Goal: Task Accomplishment & Management: Complete application form

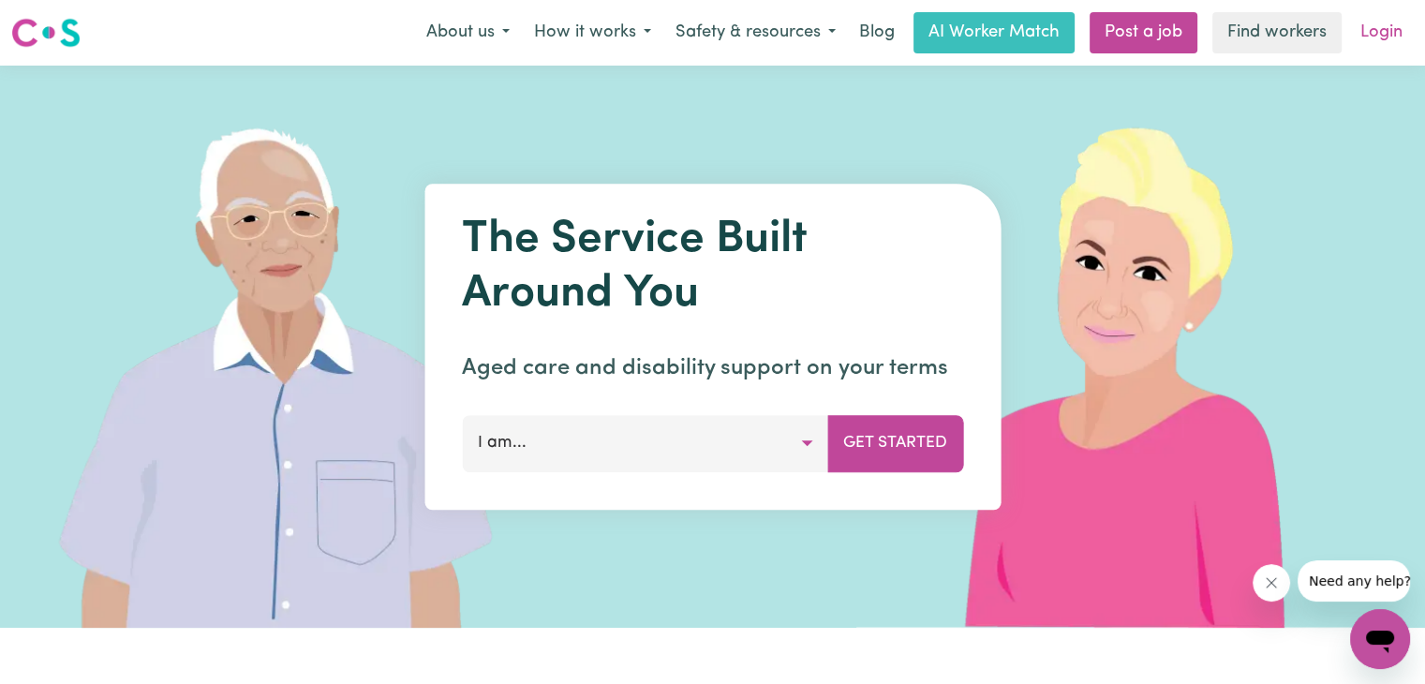
click at [1382, 41] on link "Login" at bounding box center [1381, 32] width 65 height 41
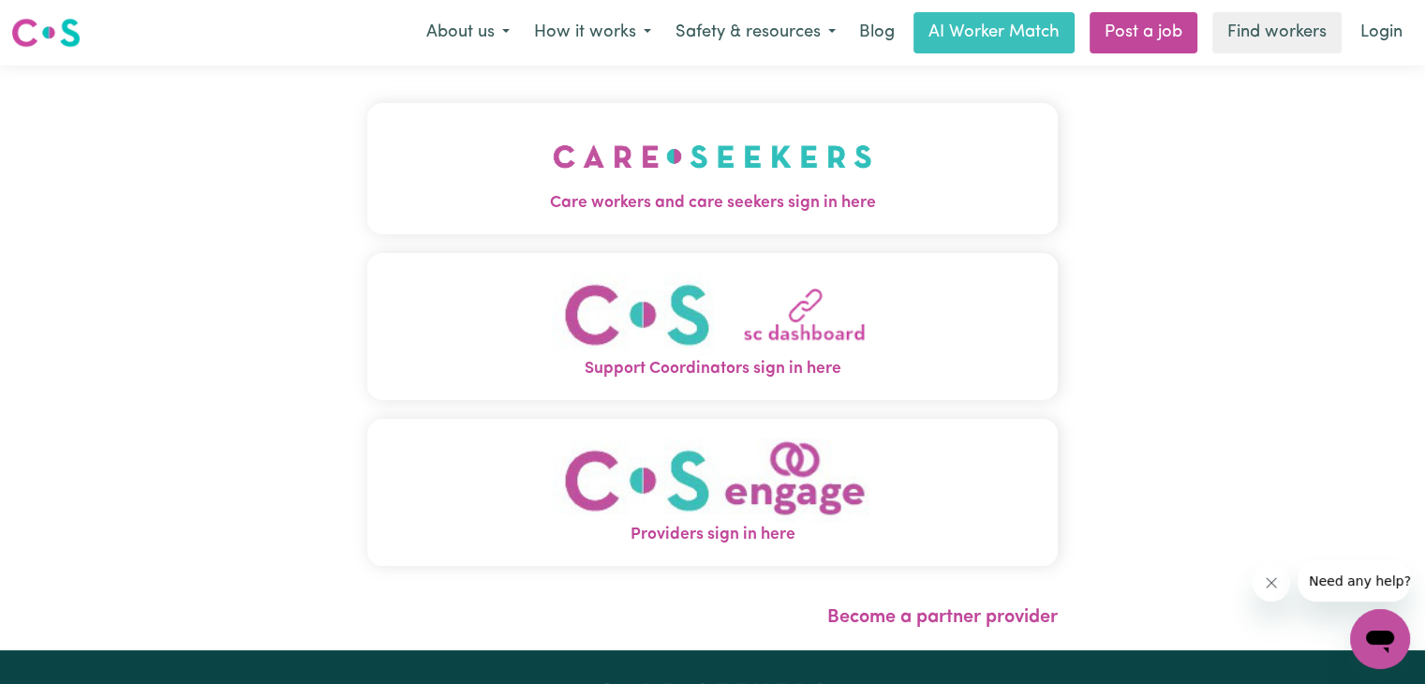
click at [705, 136] on img "Care workers and care seekers sign in here" at bounding box center [712, 156] width 319 height 69
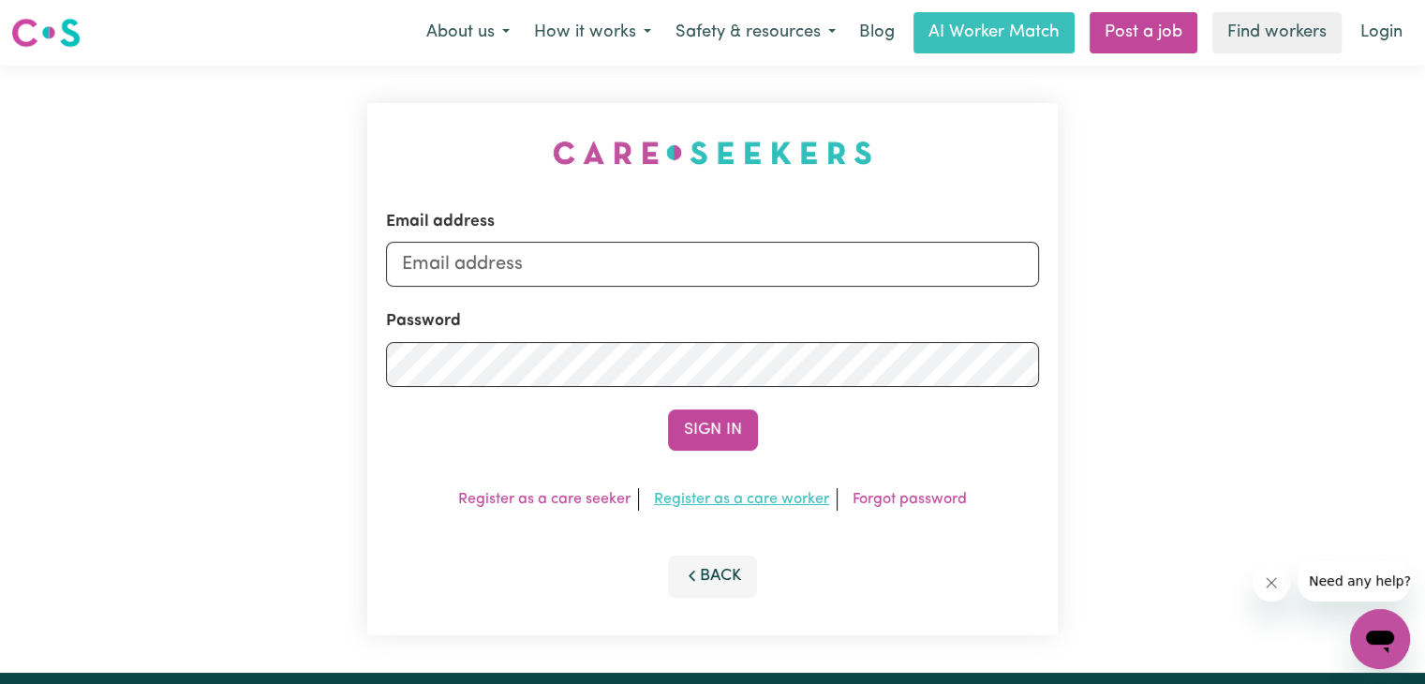
click at [739, 499] on link "Register as a care worker" at bounding box center [741, 499] width 175 height 15
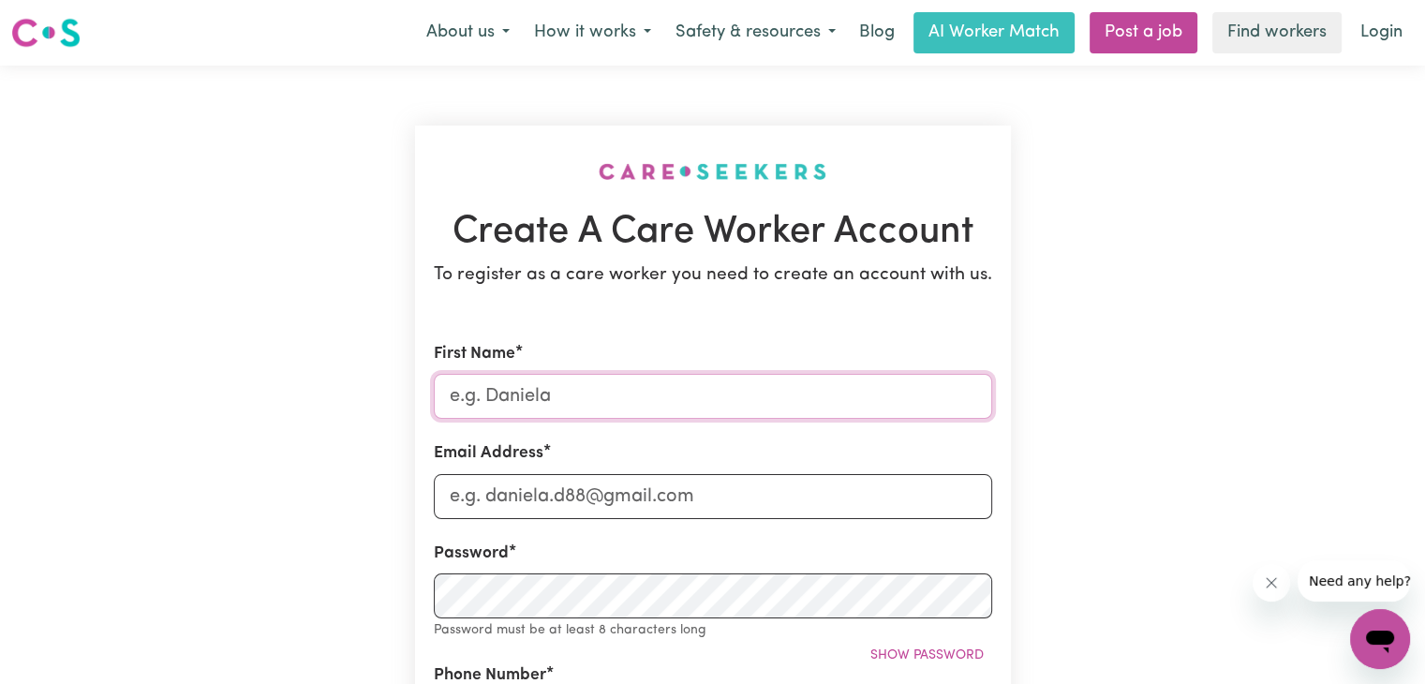
click at [665, 412] on input "First Name" at bounding box center [713, 396] width 558 height 45
type input "[PERSON_NAME]"
type input "09676753418"
type input "[PERSON_NAME] Subdivision [GEOGRAPHIC_DATA]"
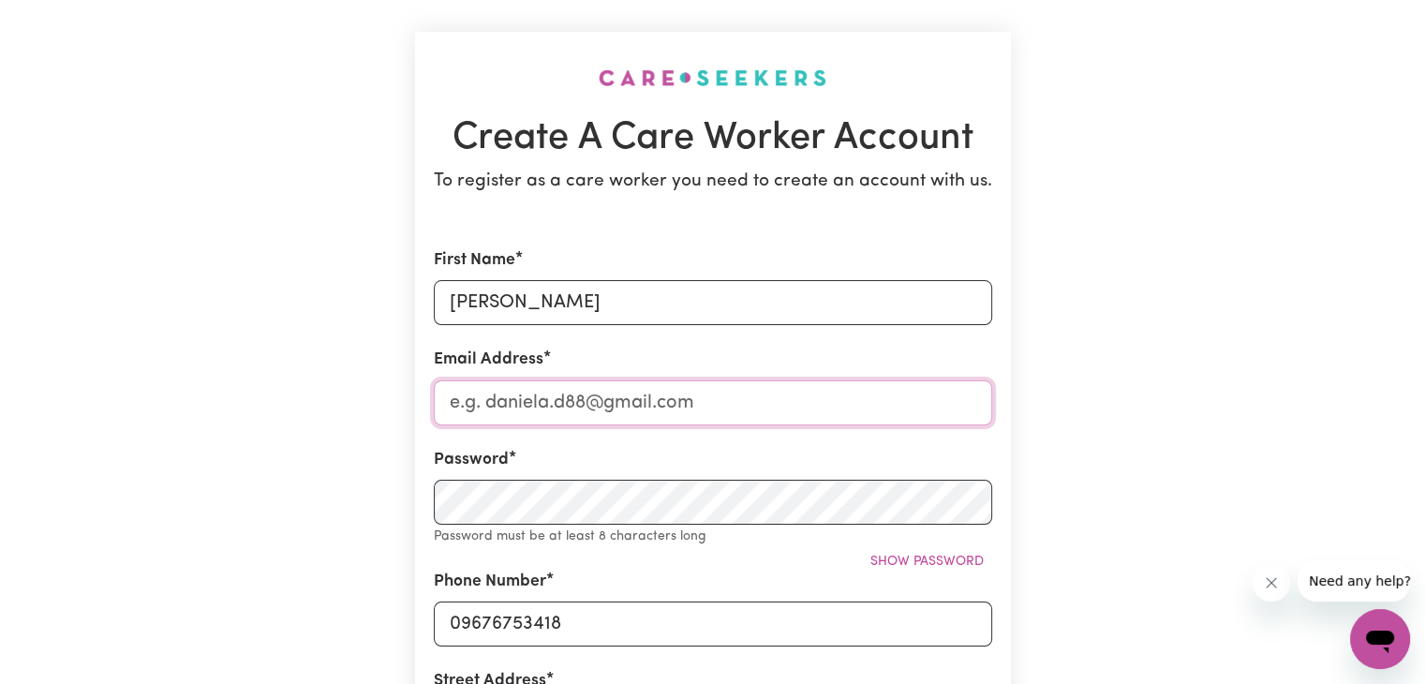
click at [588, 419] on input "Email Address" at bounding box center [713, 402] width 558 height 45
type input "[PERSON_NAME][EMAIL_ADDRESS][DOMAIN_NAME]"
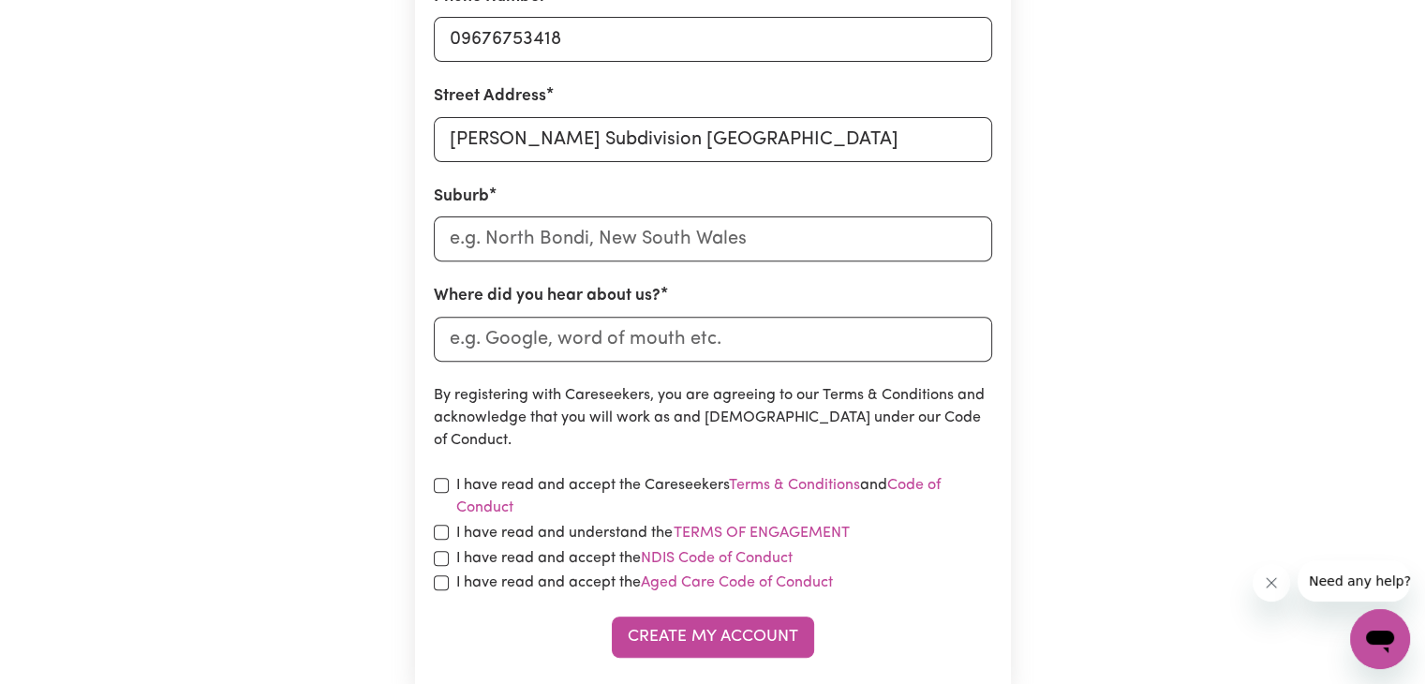
scroll to position [562, 0]
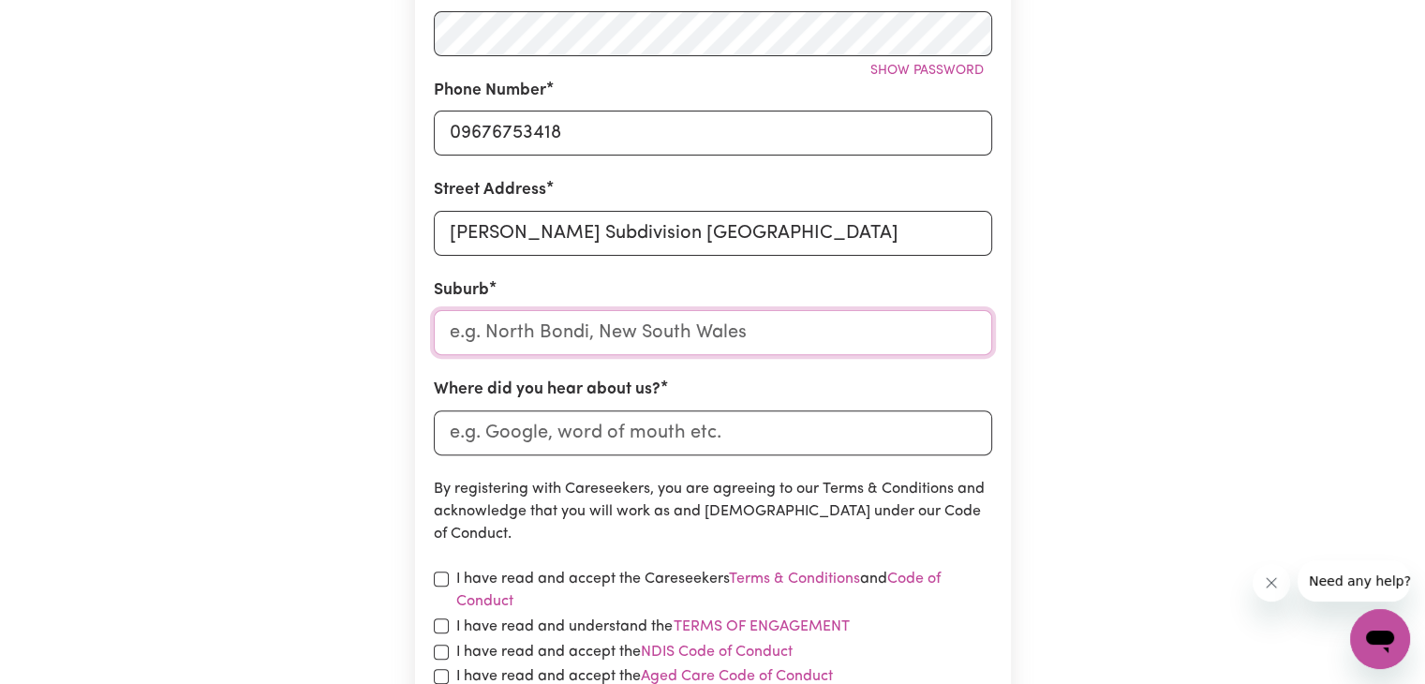
click at [629, 331] on input "text" at bounding box center [713, 332] width 558 height 45
type input "Nort"
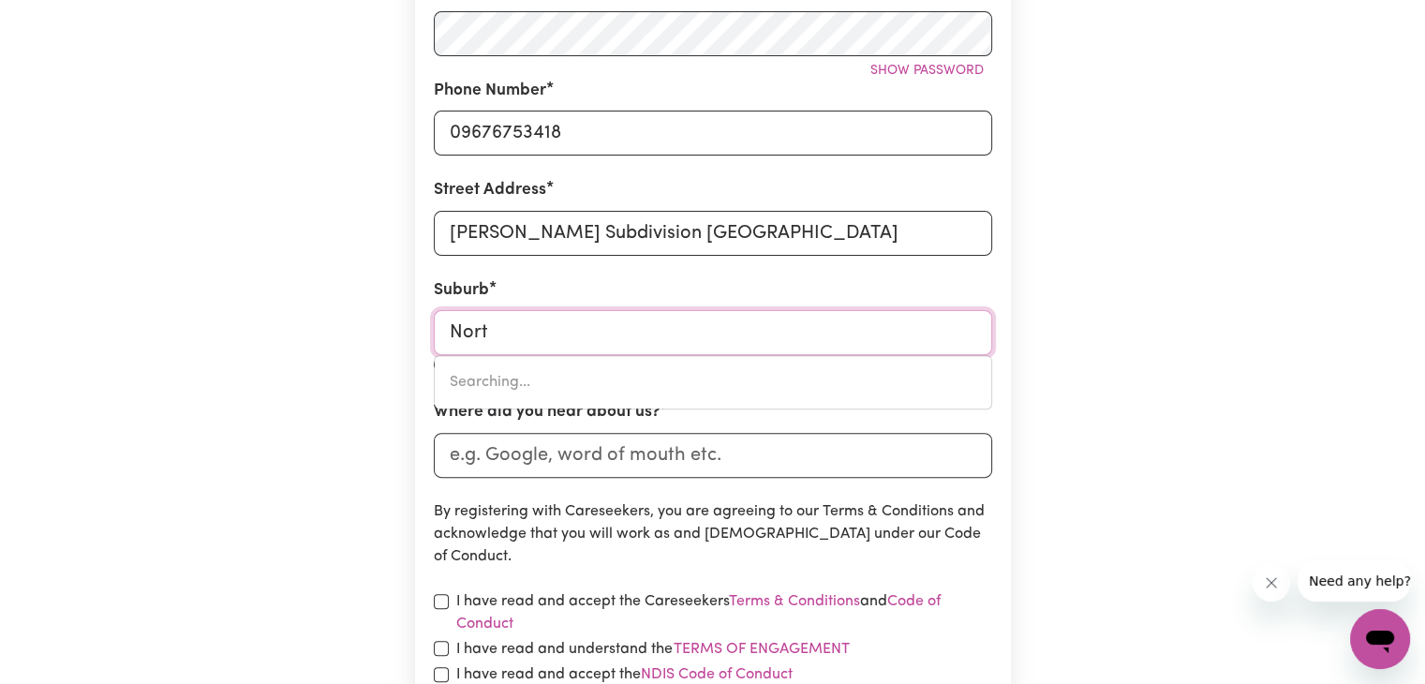
type input "NortH [GEOGRAPHIC_DATA], [GEOGRAPHIC_DATA], 5006"
type input "North"
type input "[GEOGRAPHIC_DATA], [GEOGRAPHIC_DATA], 5006"
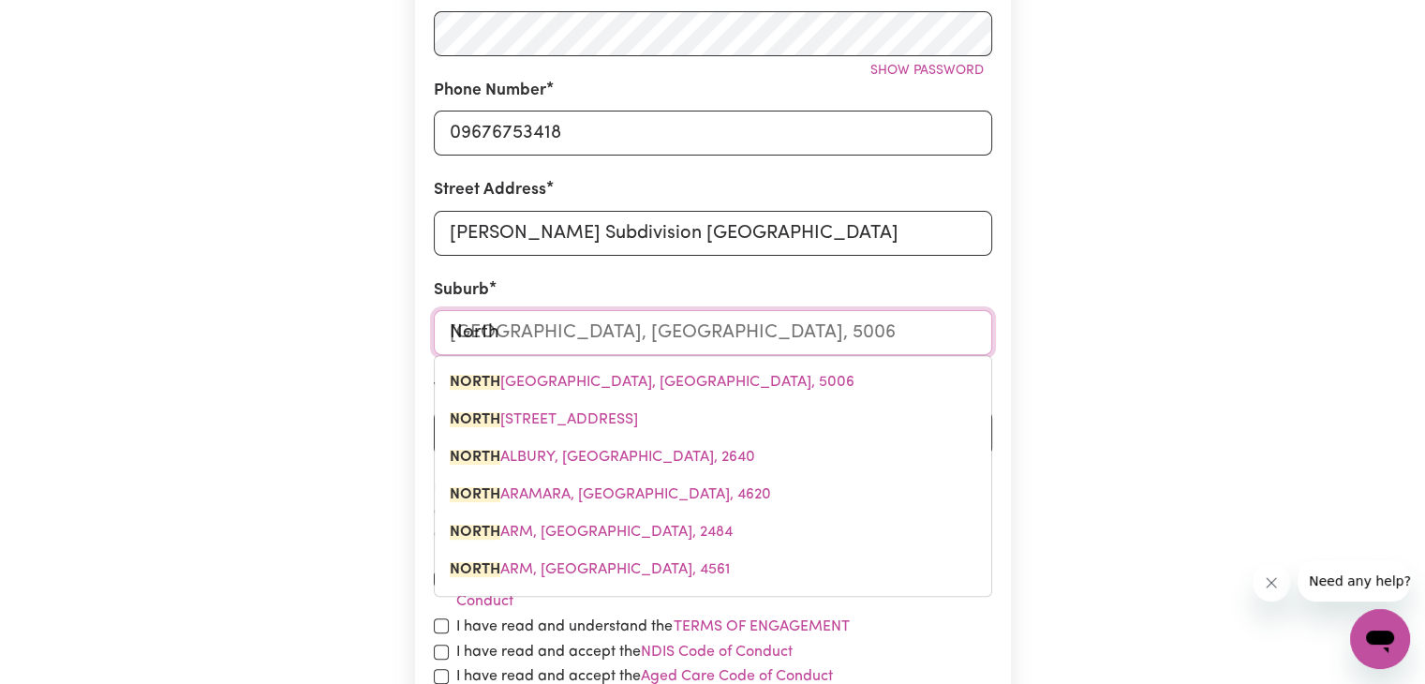
type input "North C"
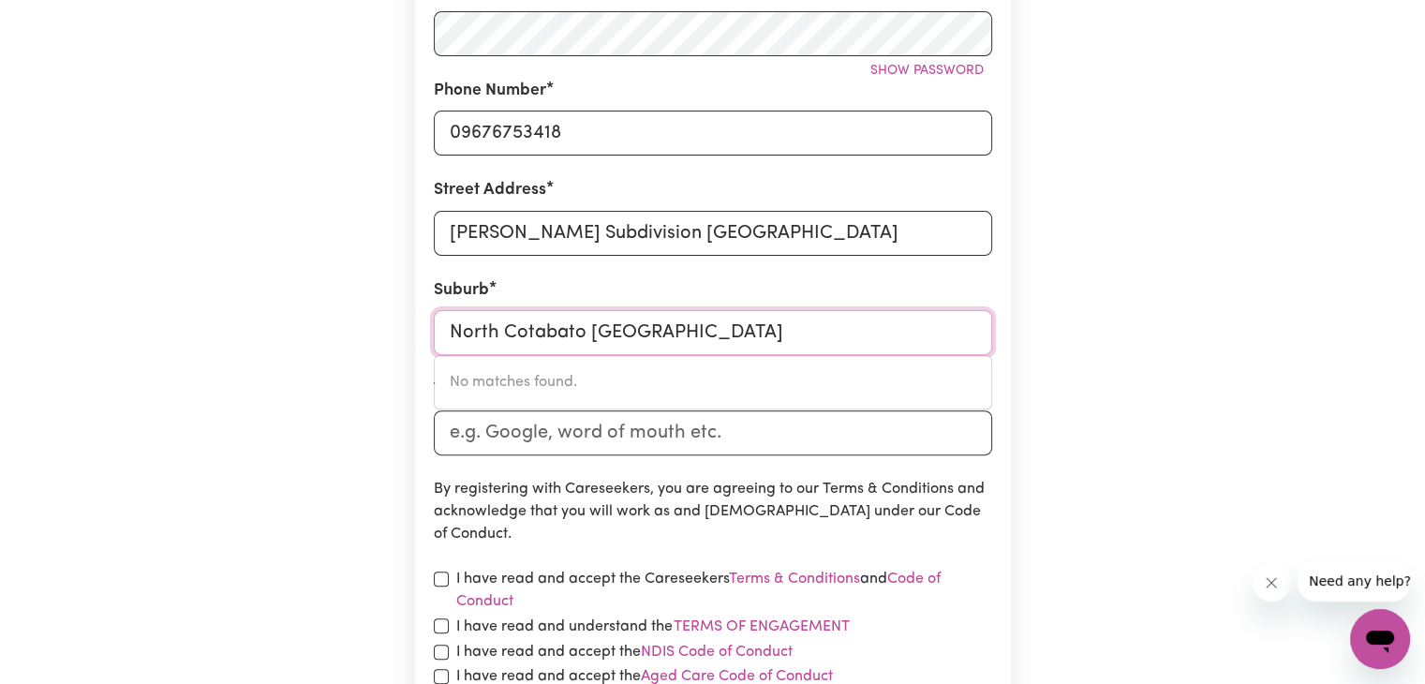
type input "North Cotabato [GEOGRAPHIC_DATA]"
drag, startPoint x: 412, startPoint y: 429, endPoint x: 465, endPoint y: 434, distance: 52.7
click at [415, 431] on div "Create A Care Worker Account To register as a care worker you need to create an…" at bounding box center [713, 176] width 618 height 1345
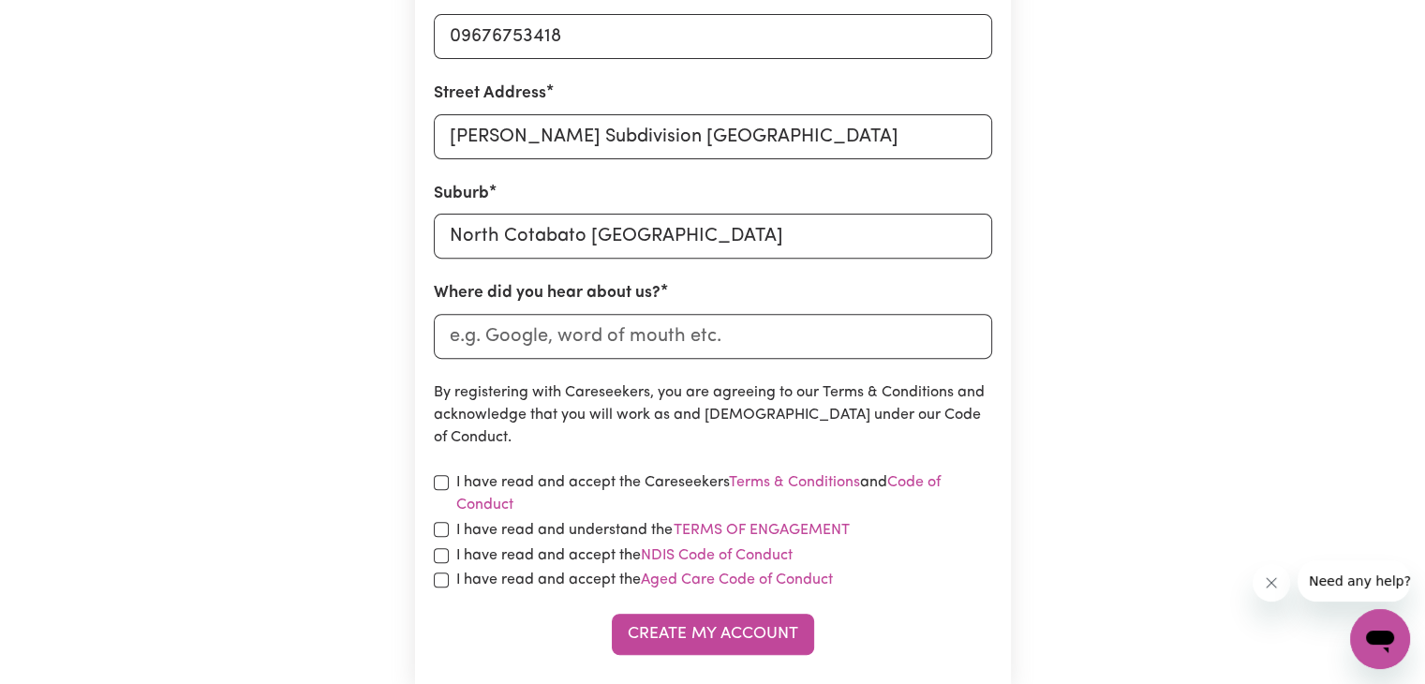
scroll to position [749, 0]
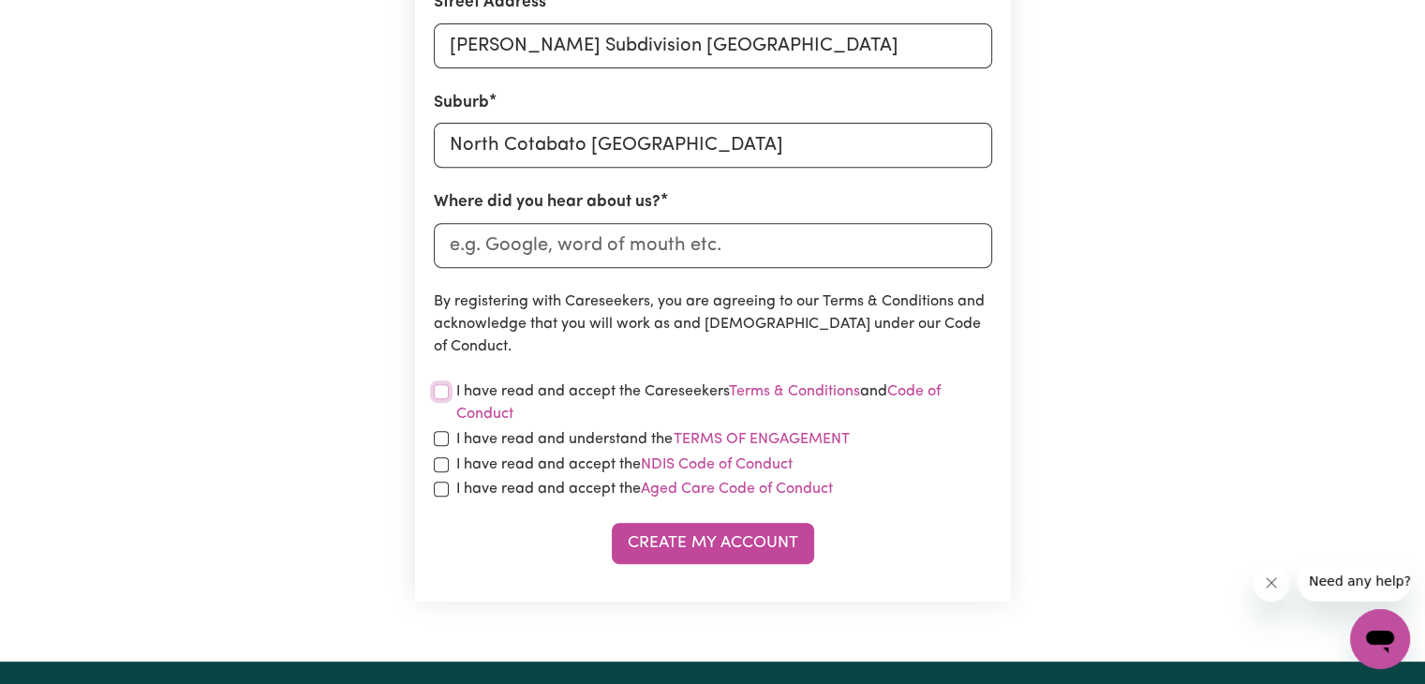
click at [438, 387] on input "checkbox" at bounding box center [441, 391] width 15 height 15
checkbox input "true"
click at [440, 443] on input "checkbox" at bounding box center [441, 438] width 15 height 15
checkbox input "true"
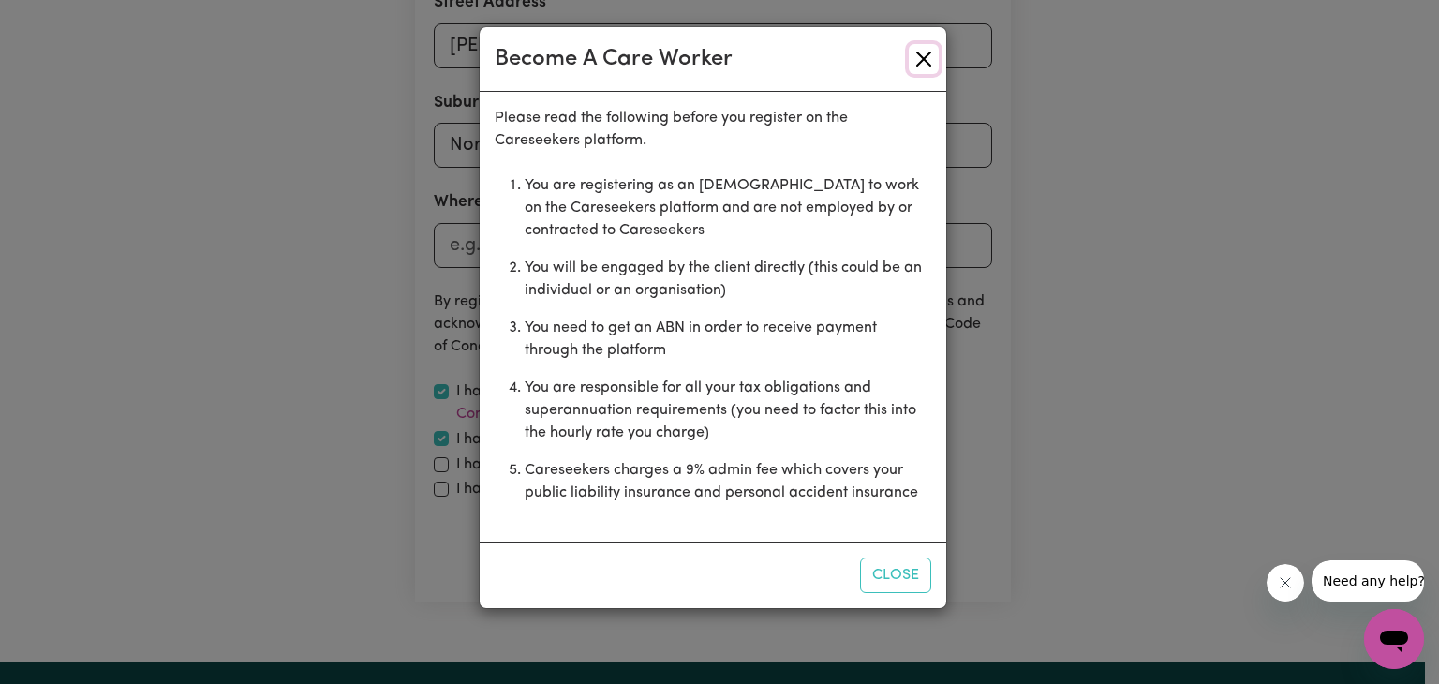
drag, startPoint x: 926, startPoint y: 58, endPoint x: 905, endPoint y: 69, distance: 24.3
click at [926, 57] on button "Close" at bounding box center [923, 59] width 30 height 30
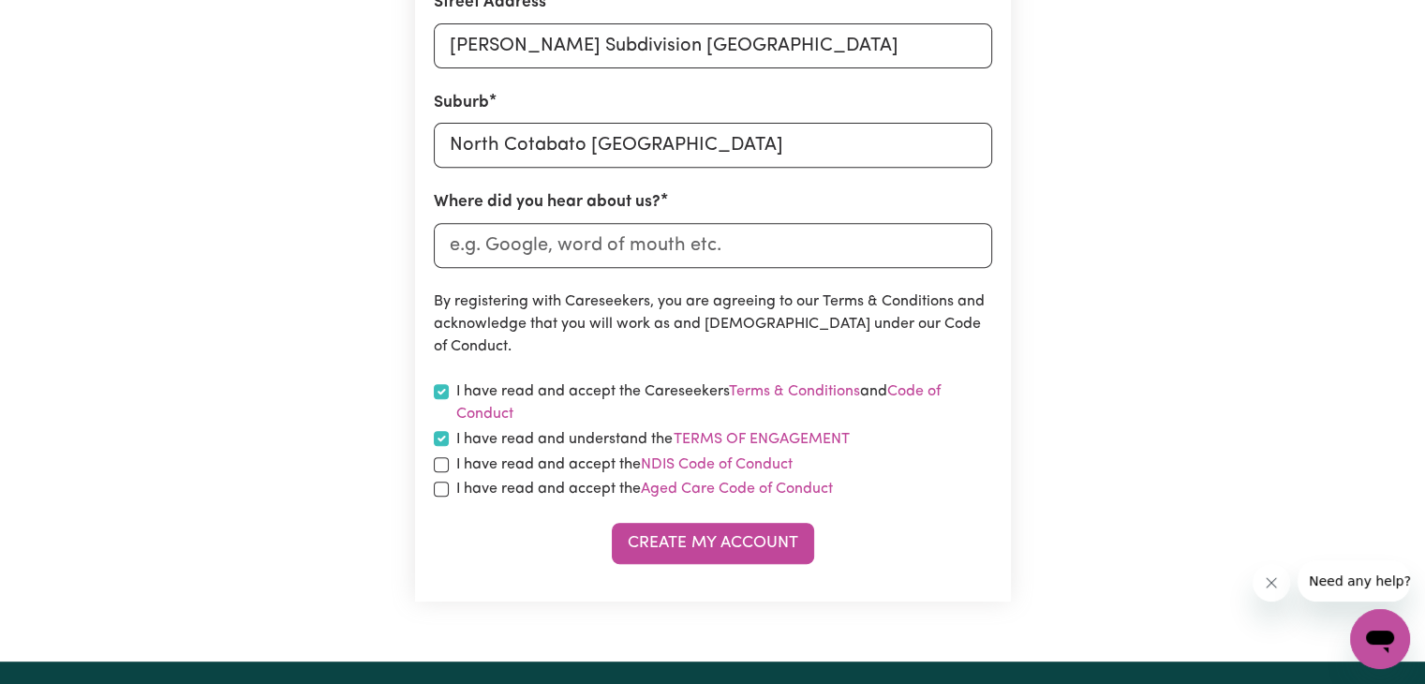
click at [447, 466] on div "I have read and accept the NDIS Code of Conduct" at bounding box center [713, 464] width 558 height 22
click at [439, 495] on input "checkbox" at bounding box center [441, 488] width 15 height 15
checkbox input "true"
click at [442, 461] on input "checkbox" at bounding box center [441, 464] width 15 height 15
checkbox input "true"
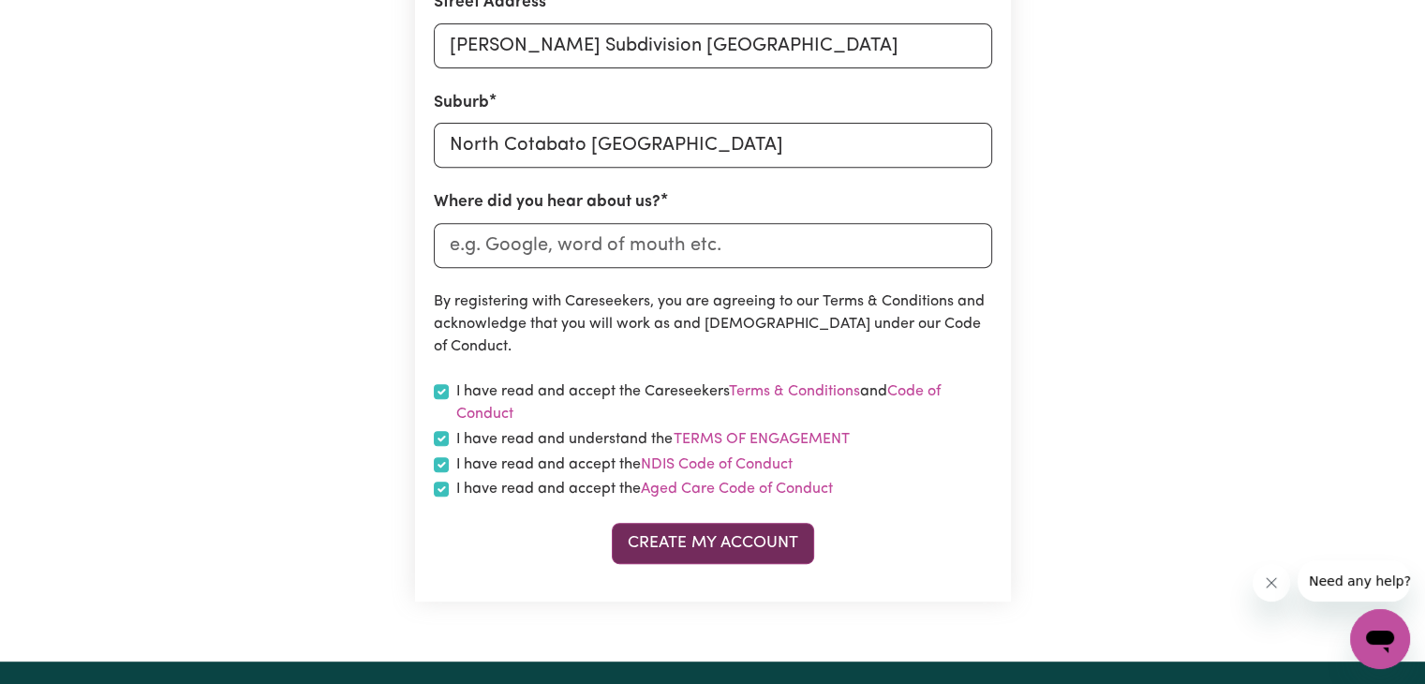
click at [673, 529] on button "Create My Account" at bounding box center [713, 543] width 202 height 41
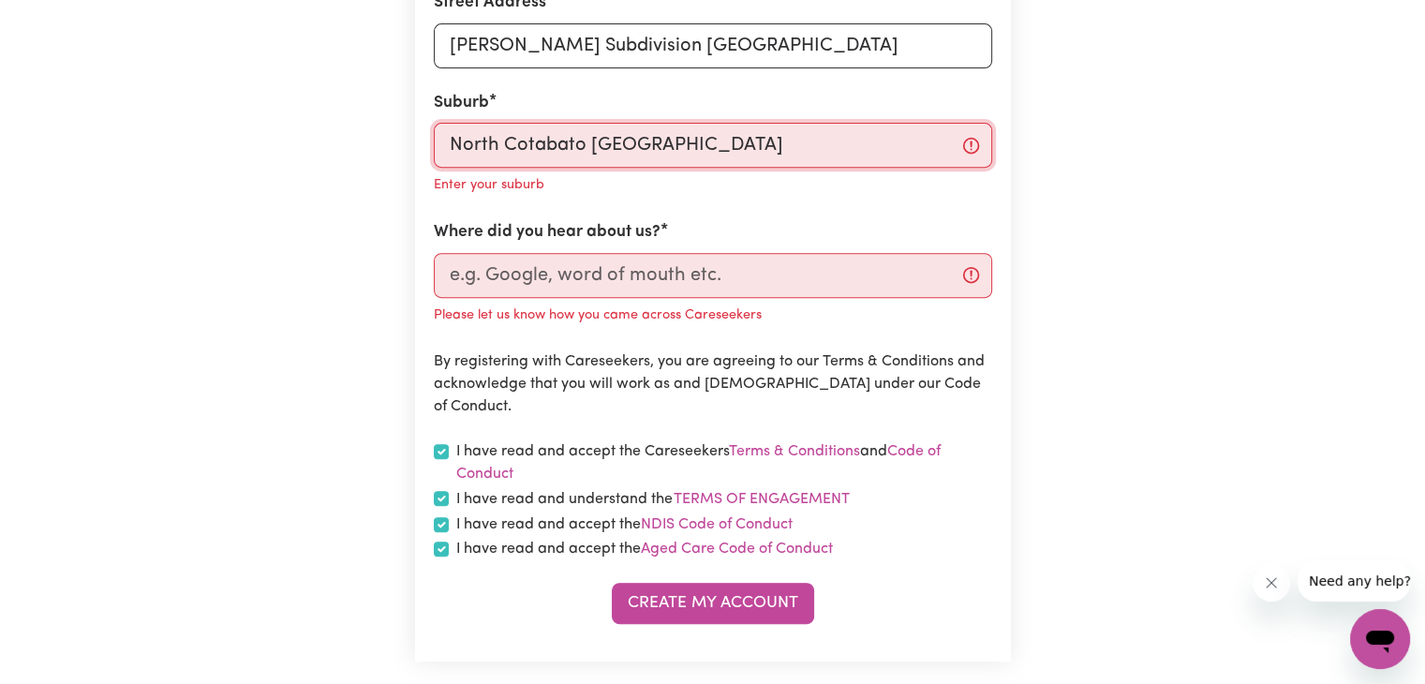
click at [717, 152] on input "North Cotabato [GEOGRAPHIC_DATA]" at bounding box center [713, 145] width 558 height 45
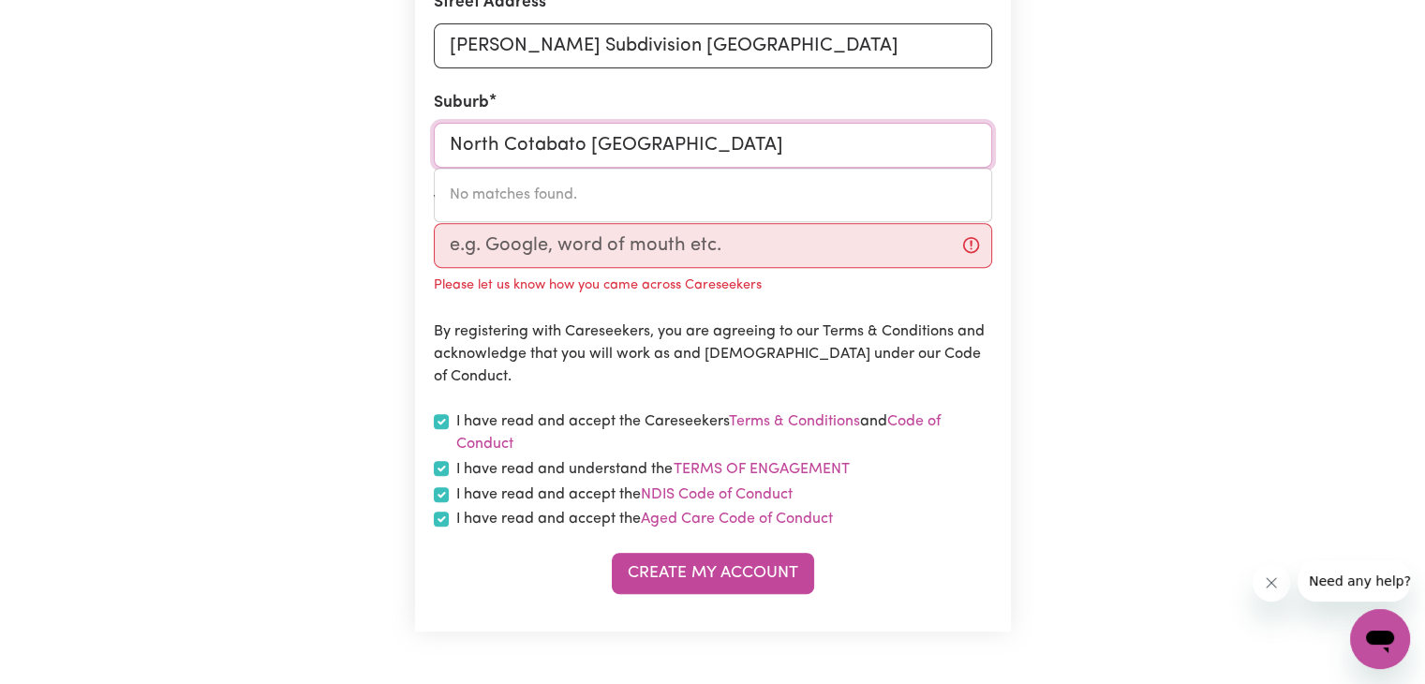
drag, startPoint x: 717, startPoint y: 152, endPoint x: 395, endPoint y: 151, distance: 322.2
click at [395, 151] on div "Create A Care Worker Account To register as a care worker you need to create an…" at bounding box center [713, 3] width 1236 height 1375
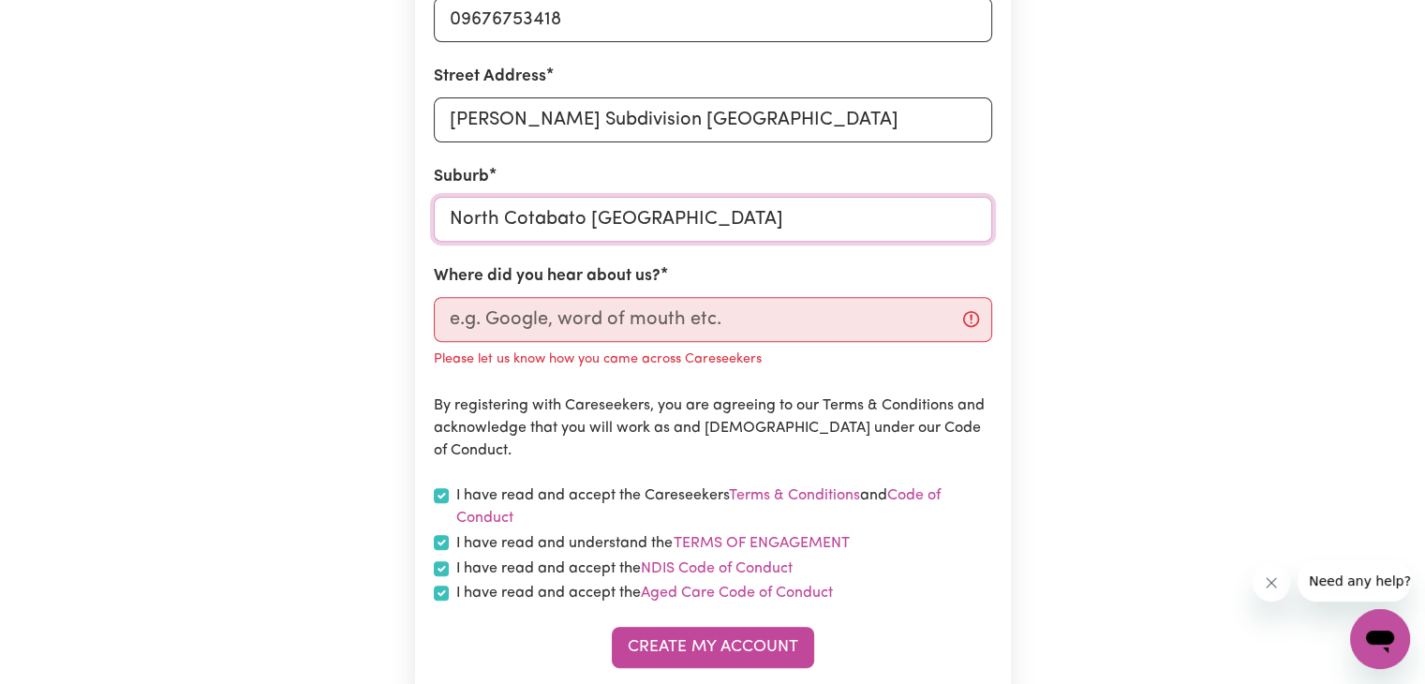
scroll to position [562, 0]
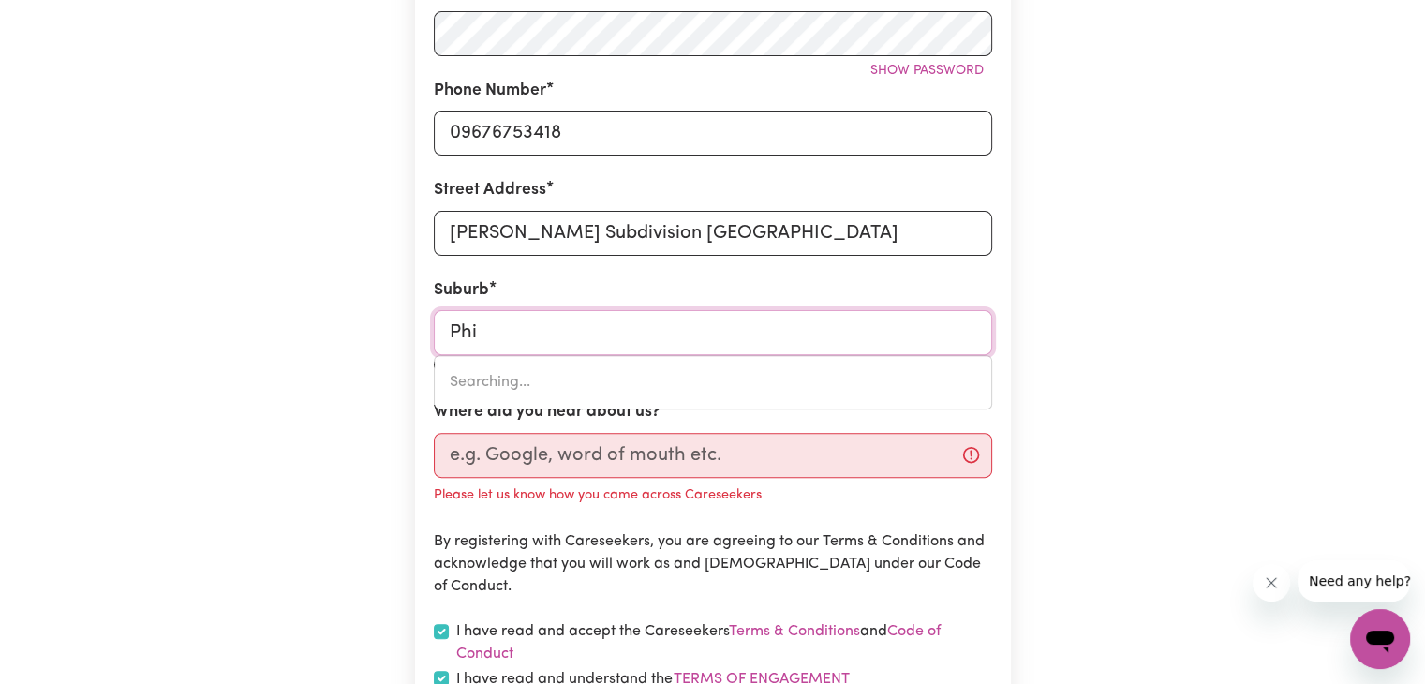
type input "Phil"
type input "[PERSON_NAME], [GEOGRAPHIC_DATA], 2606"
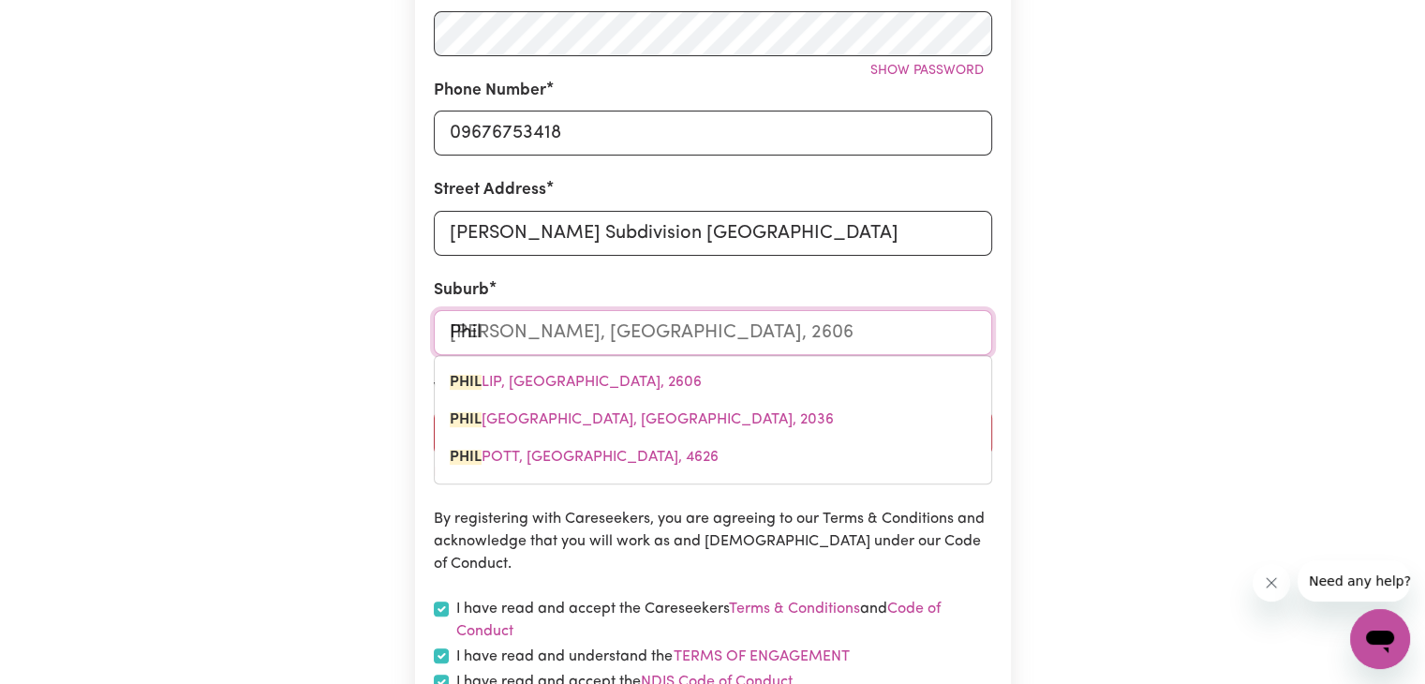
type input "Phili"
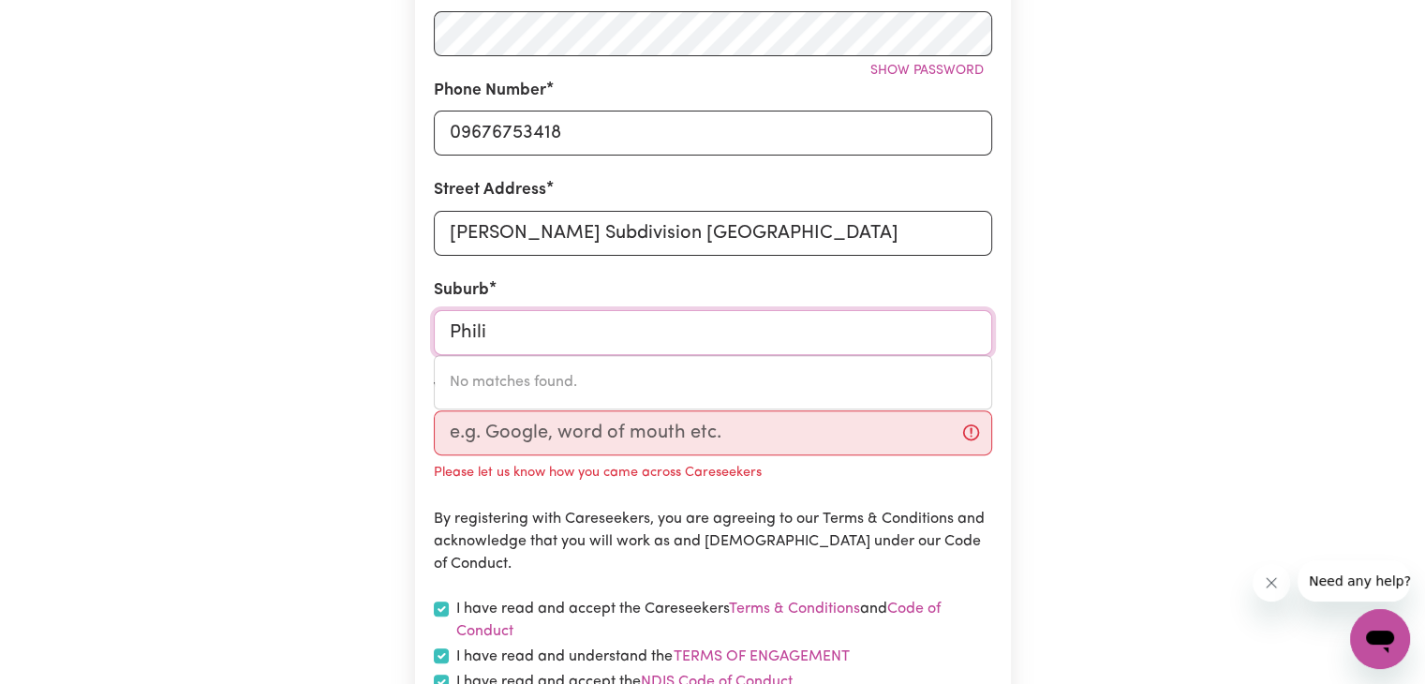
type input "Phil"
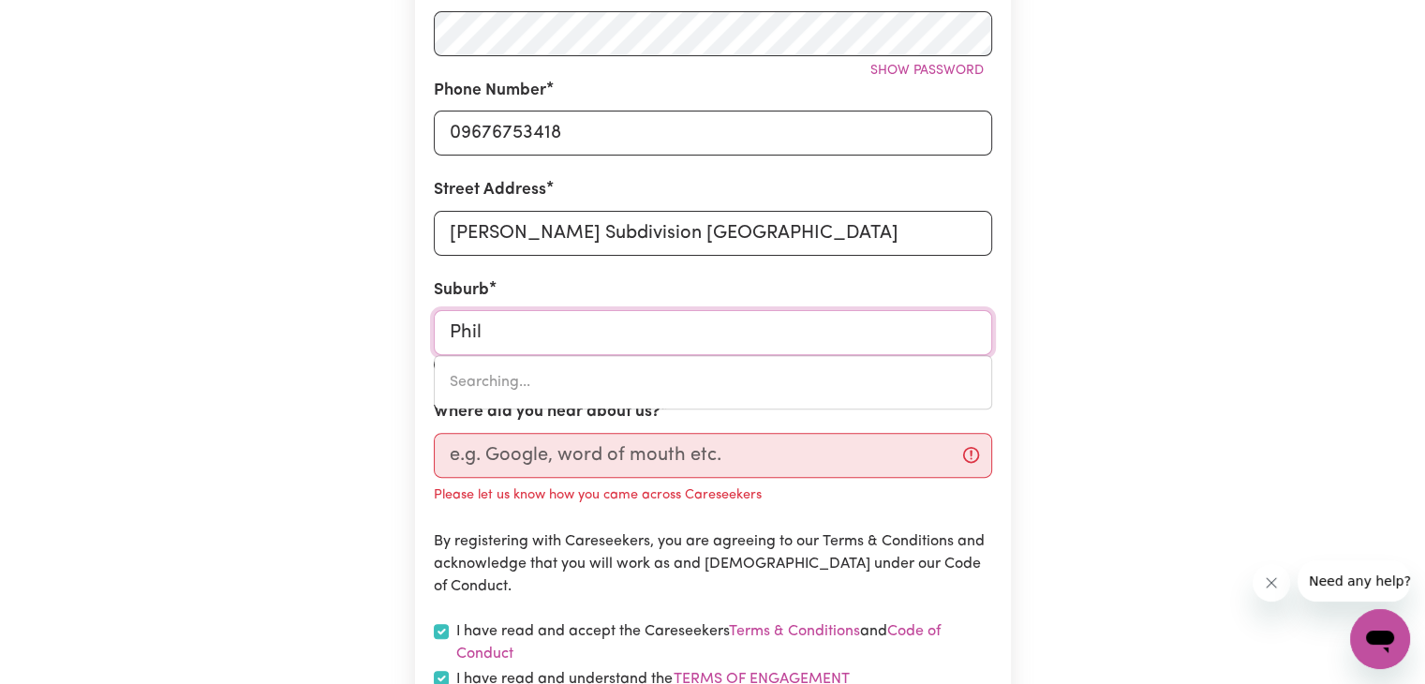
type input "[PERSON_NAME], [GEOGRAPHIC_DATA], 2606"
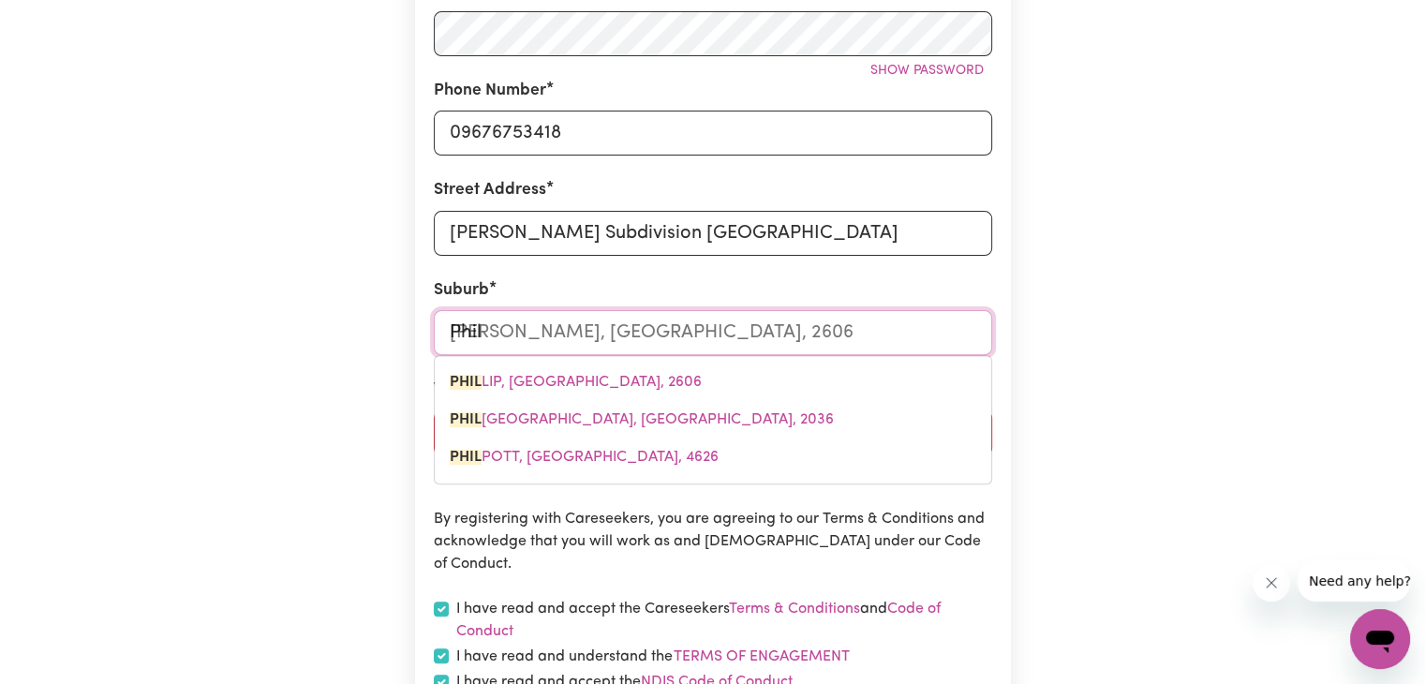
type input "Phi"
type input "[PERSON_NAME], [GEOGRAPHIC_DATA], 2606"
type input "Ph"
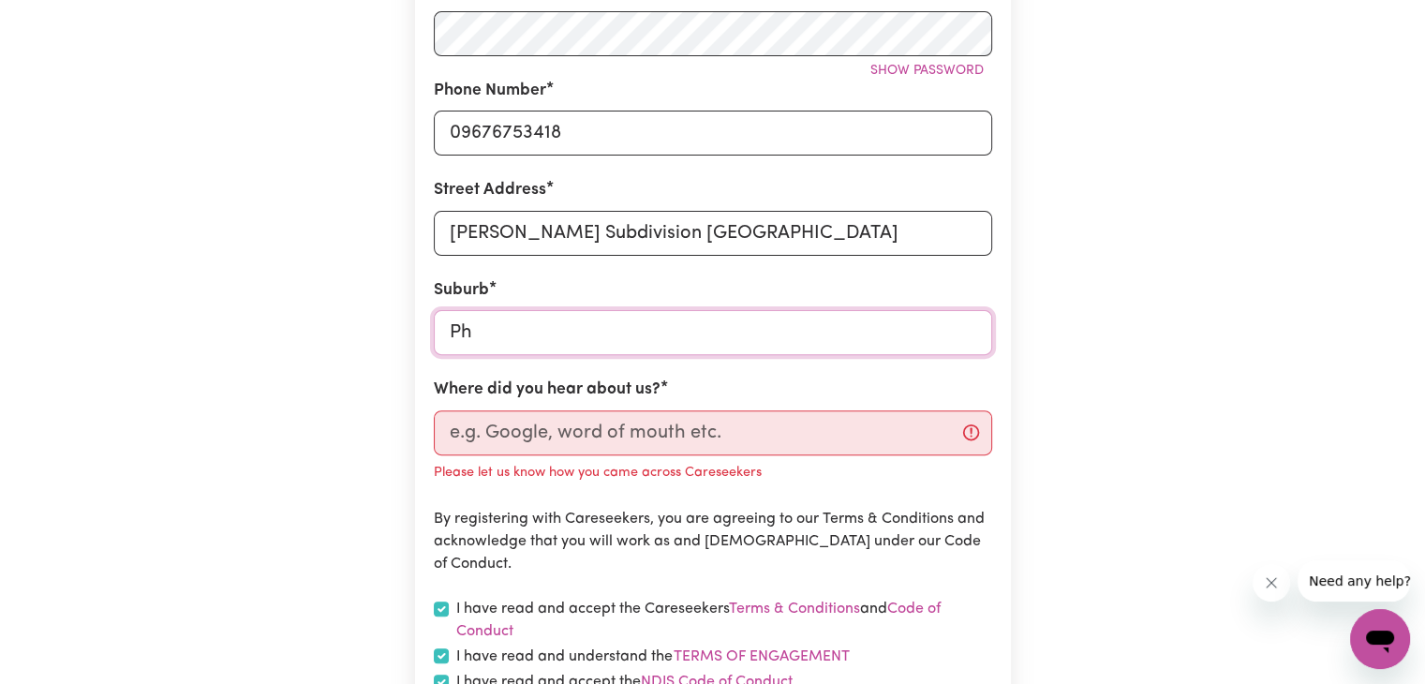
type input "Phi"
type input "[PERSON_NAME], [GEOGRAPHIC_DATA], 2606"
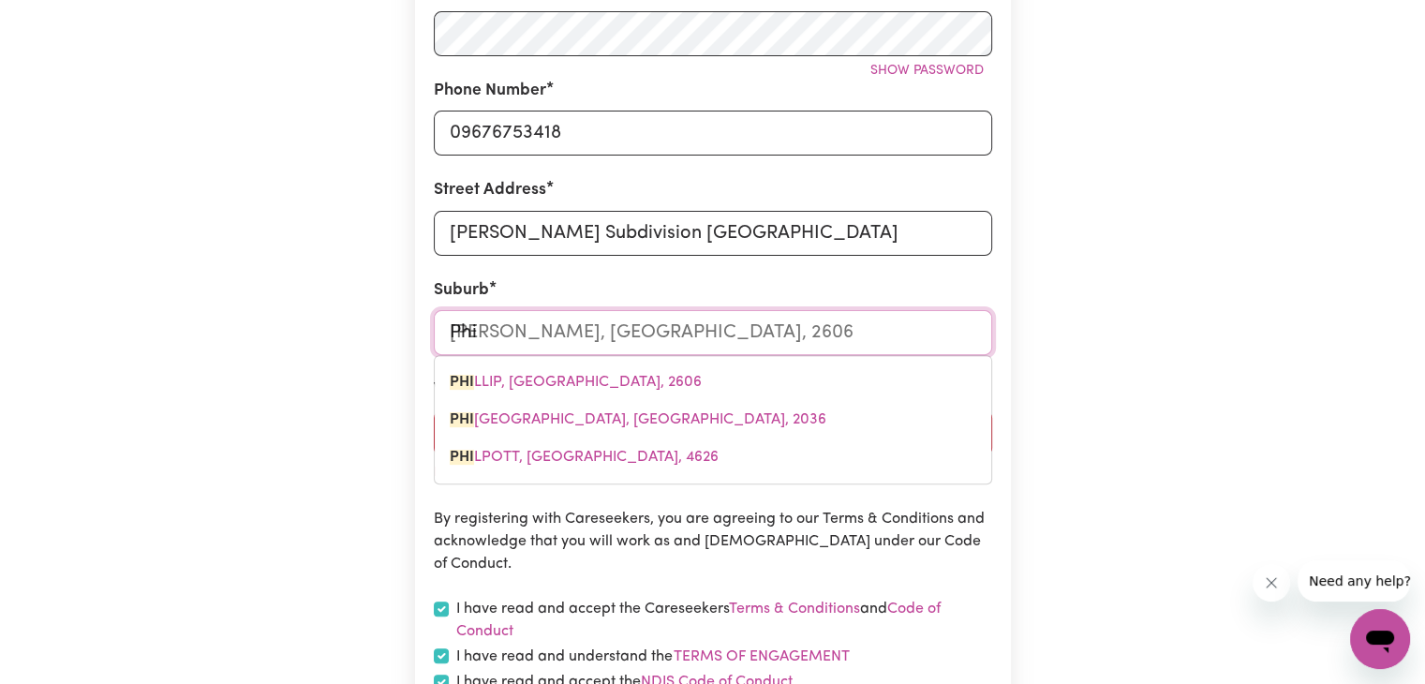
type input "Phil"
type input "[PERSON_NAME], [GEOGRAPHIC_DATA], 2606"
type input "Phili"
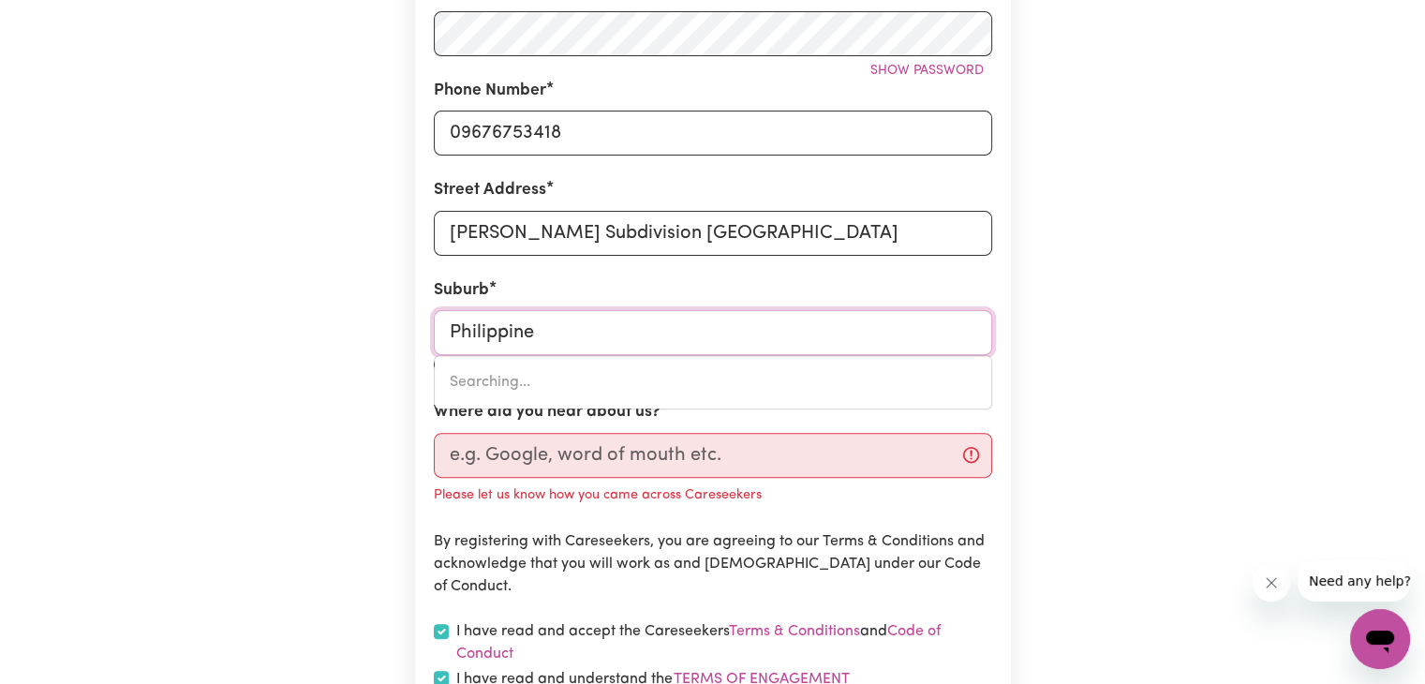
type input "[GEOGRAPHIC_DATA]"
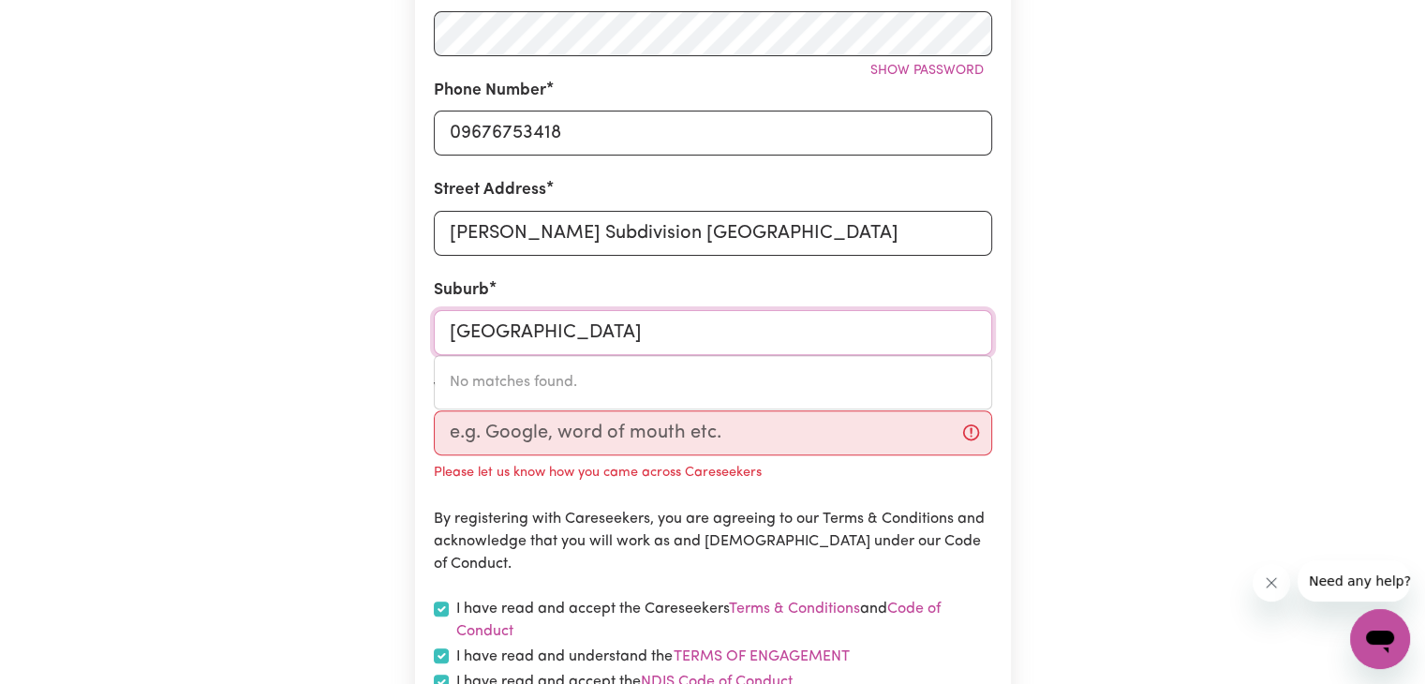
drag, startPoint x: 603, startPoint y: 335, endPoint x: 366, endPoint y: 328, distance: 237.1
click at [366, 328] on div "Create A Care Worker Account To register as a care worker you need to create an…" at bounding box center [713, 191] width 1236 height 1375
type input "i"
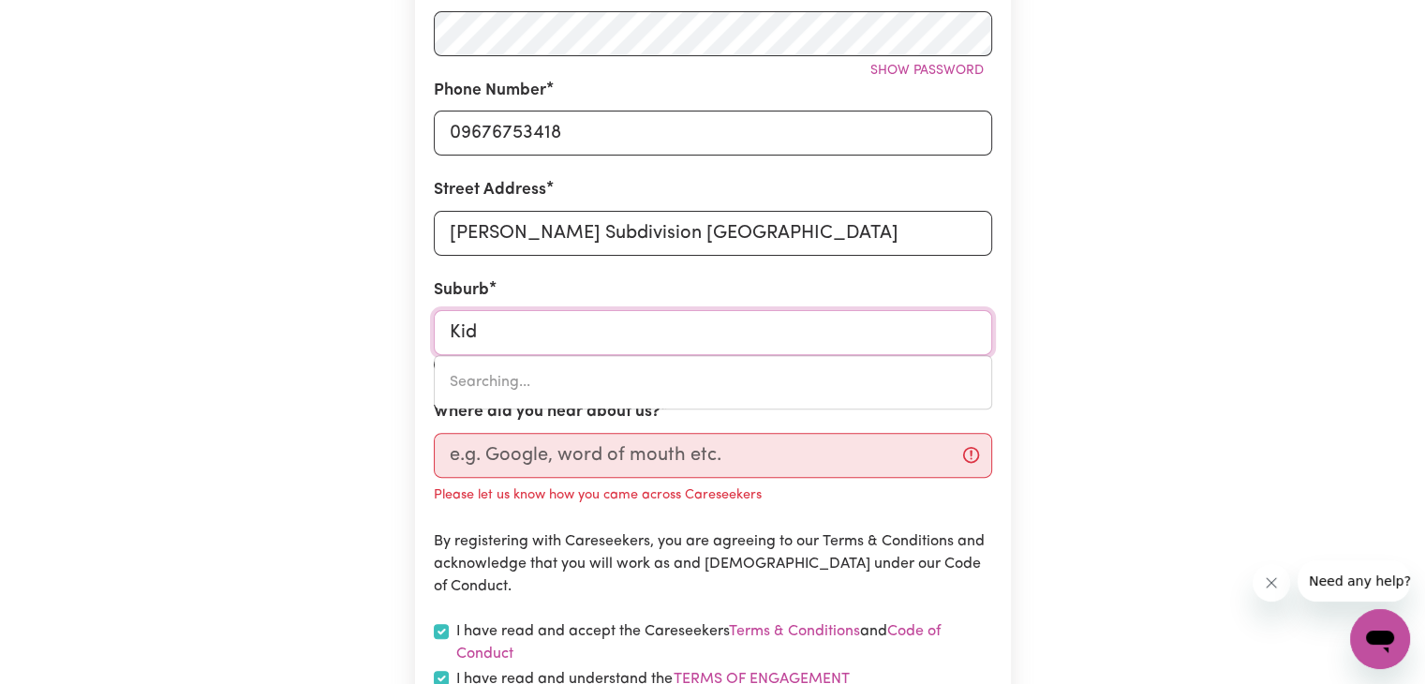
type input "Kida"
type input "[GEOGRAPHIC_DATA], [GEOGRAPHIC_DATA], 4574"
type input "Kidap"
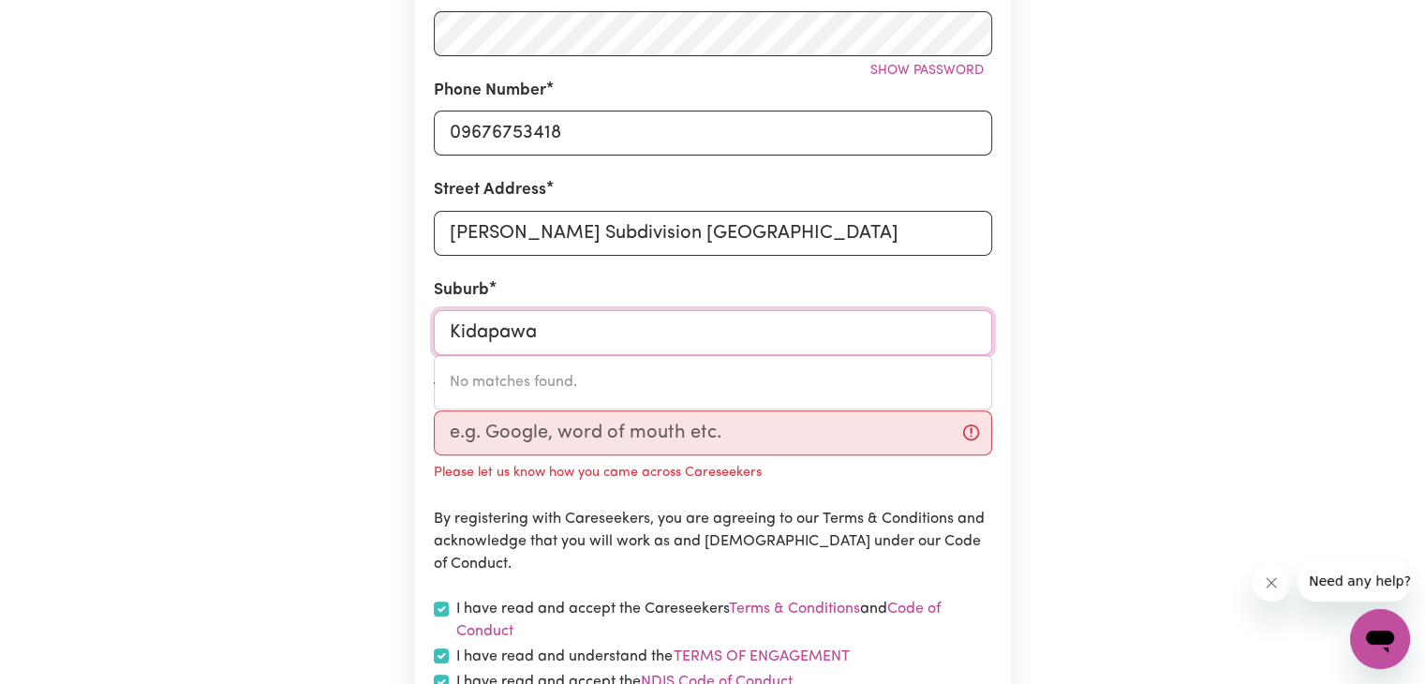
type input "Kidapawan"
drag, startPoint x: 567, startPoint y: 342, endPoint x: 396, endPoint y: 330, distance: 170.9
click at [396, 330] on div "Create A Care Worker Account To register as a care worker you need to create an…" at bounding box center [713, 191] width 1236 height 1375
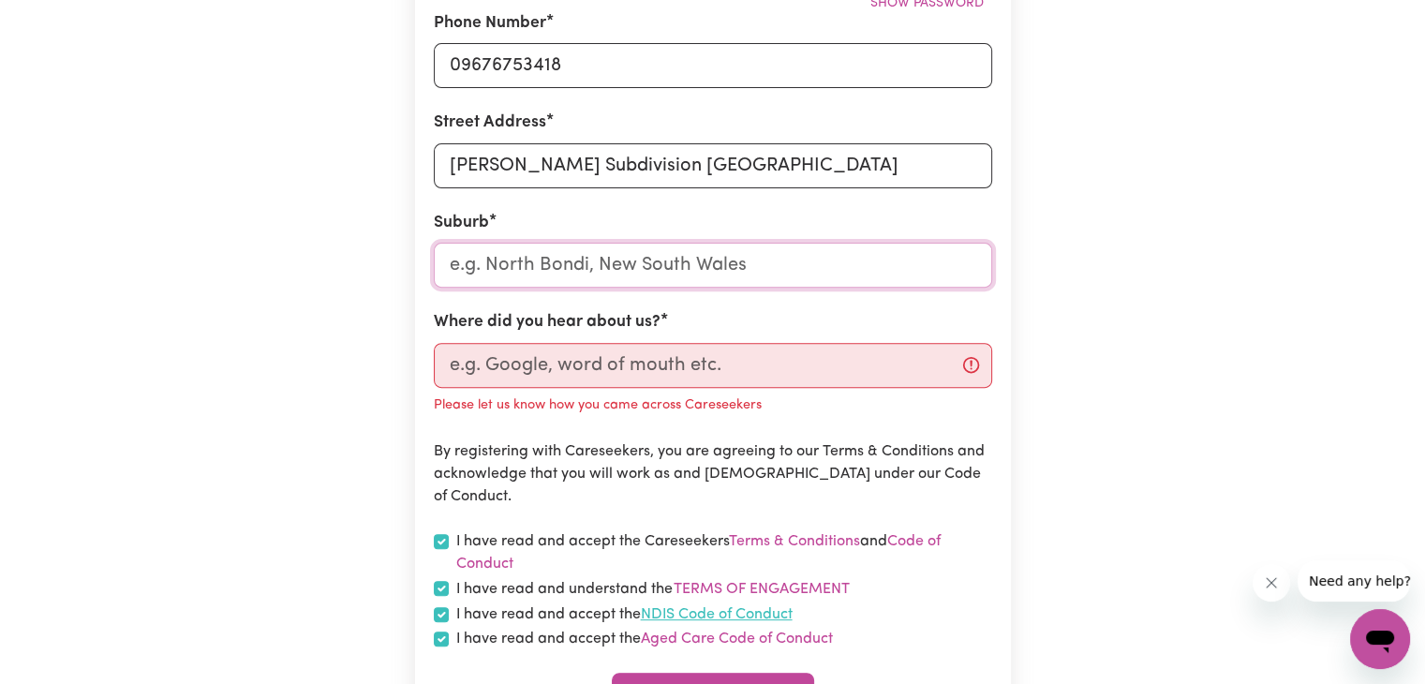
scroll to position [749, 0]
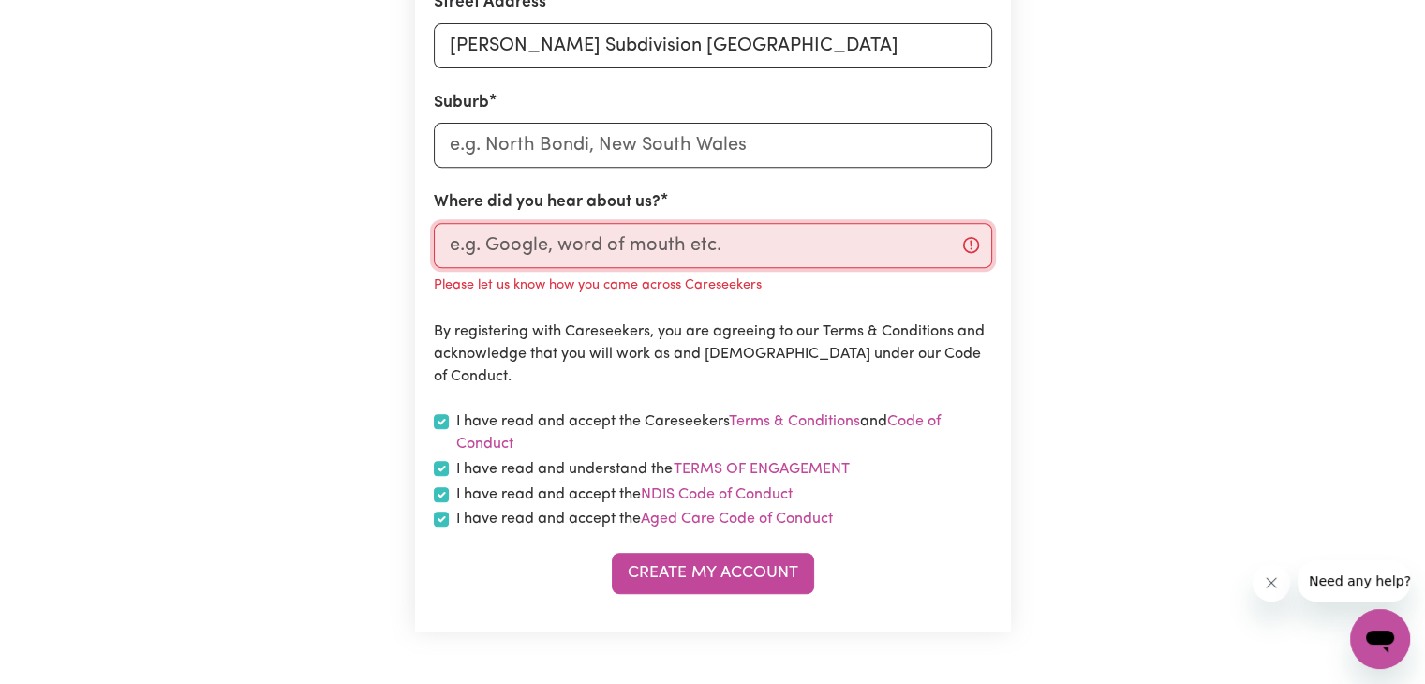
click at [749, 245] on input "Where did you hear about us?" at bounding box center [713, 245] width 558 height 45
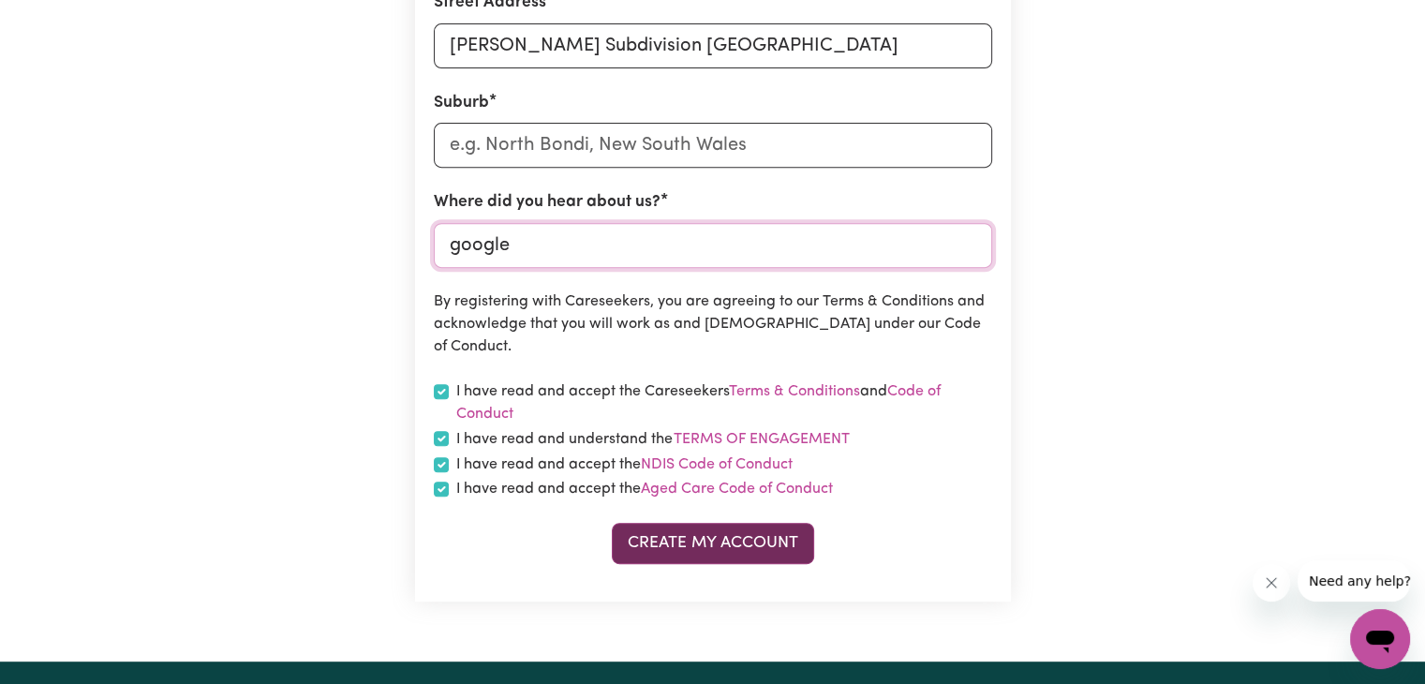
type input "google"
click at [738, 551] on button "Create My Account" at bounding box center [713, 543] width 202 height 41
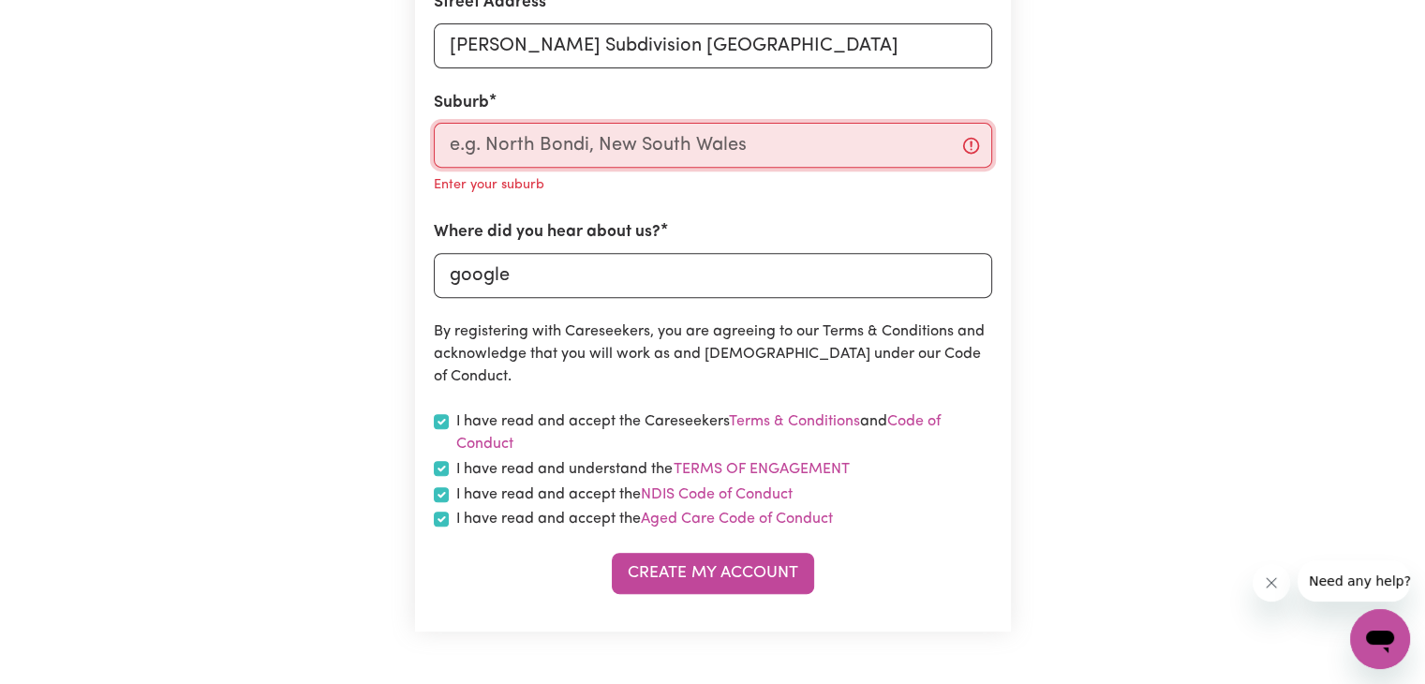
click at [569, 151] on input "text" at bounding box center [713, 145] width 558 height 45
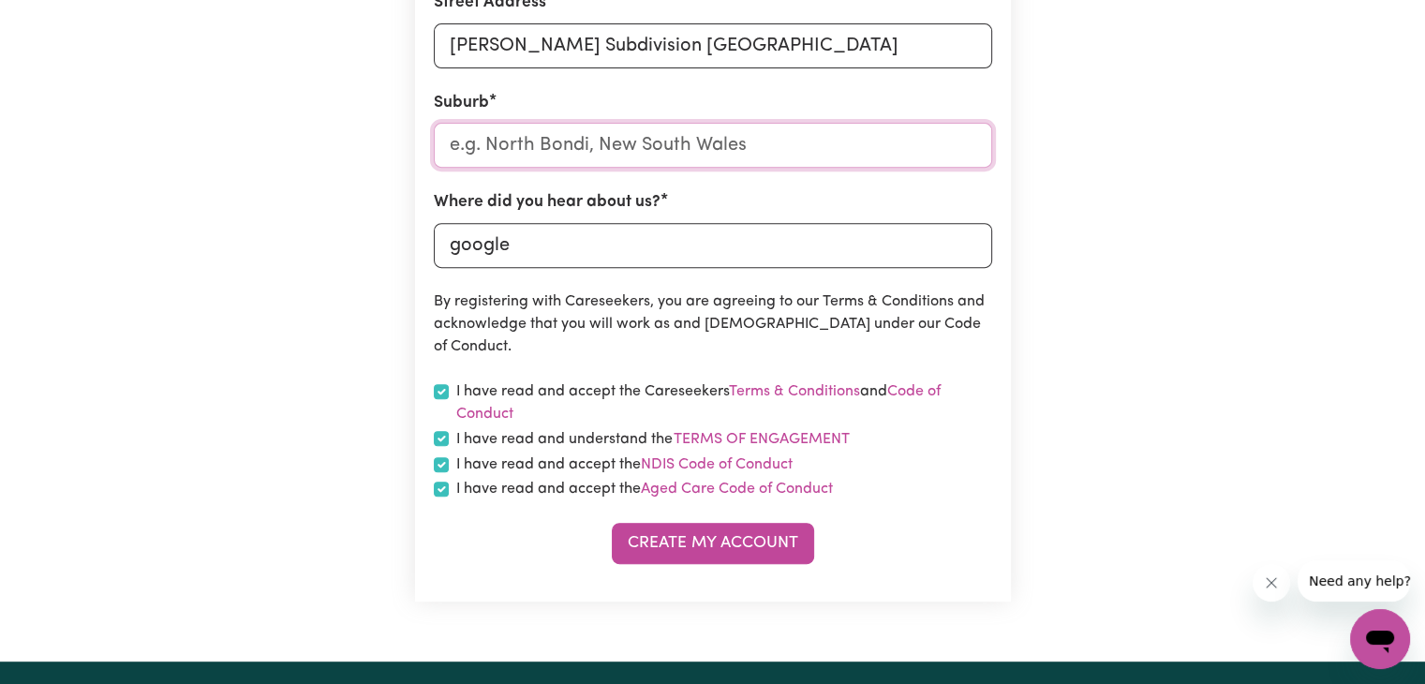
click at [569, 151] on input "text" at bounding box center [713, 145] width 558 height 45
type input "quee"
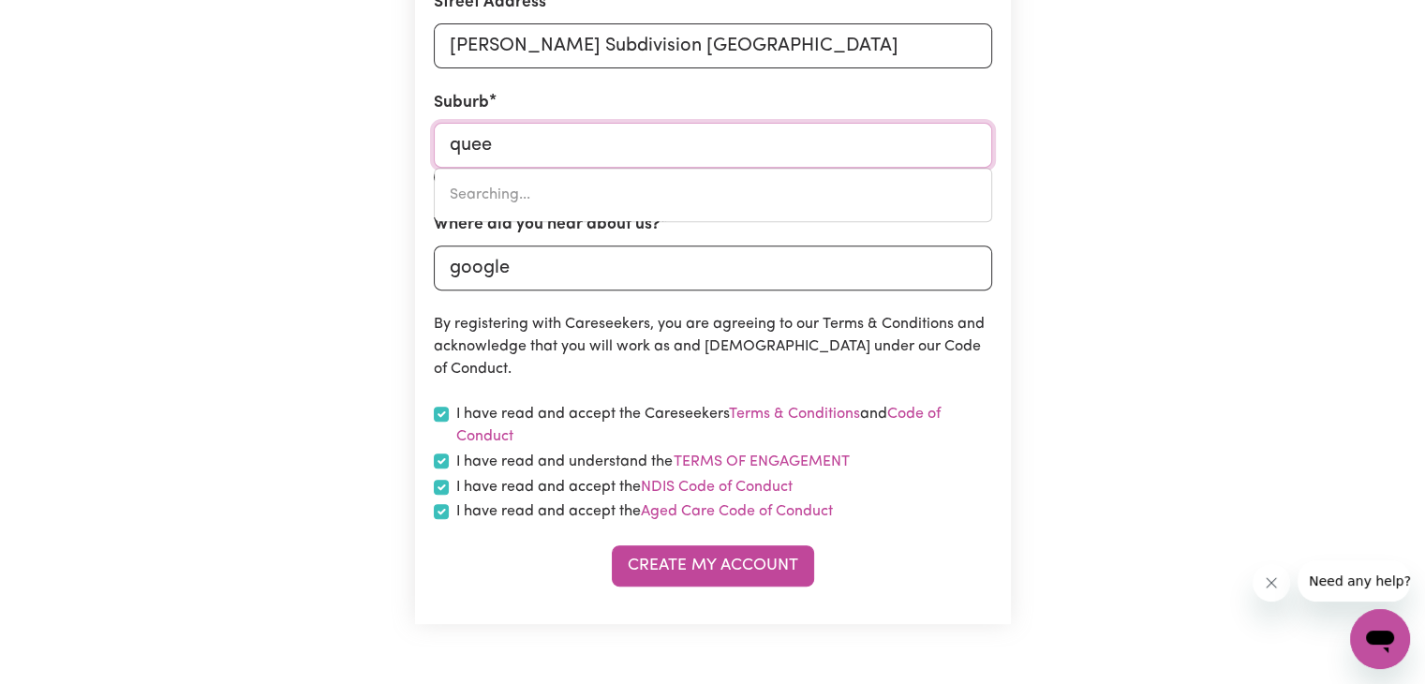
type input "[GEOGRAPHIC_DATA], [GEOGRAPHIC_DATA], 4805"
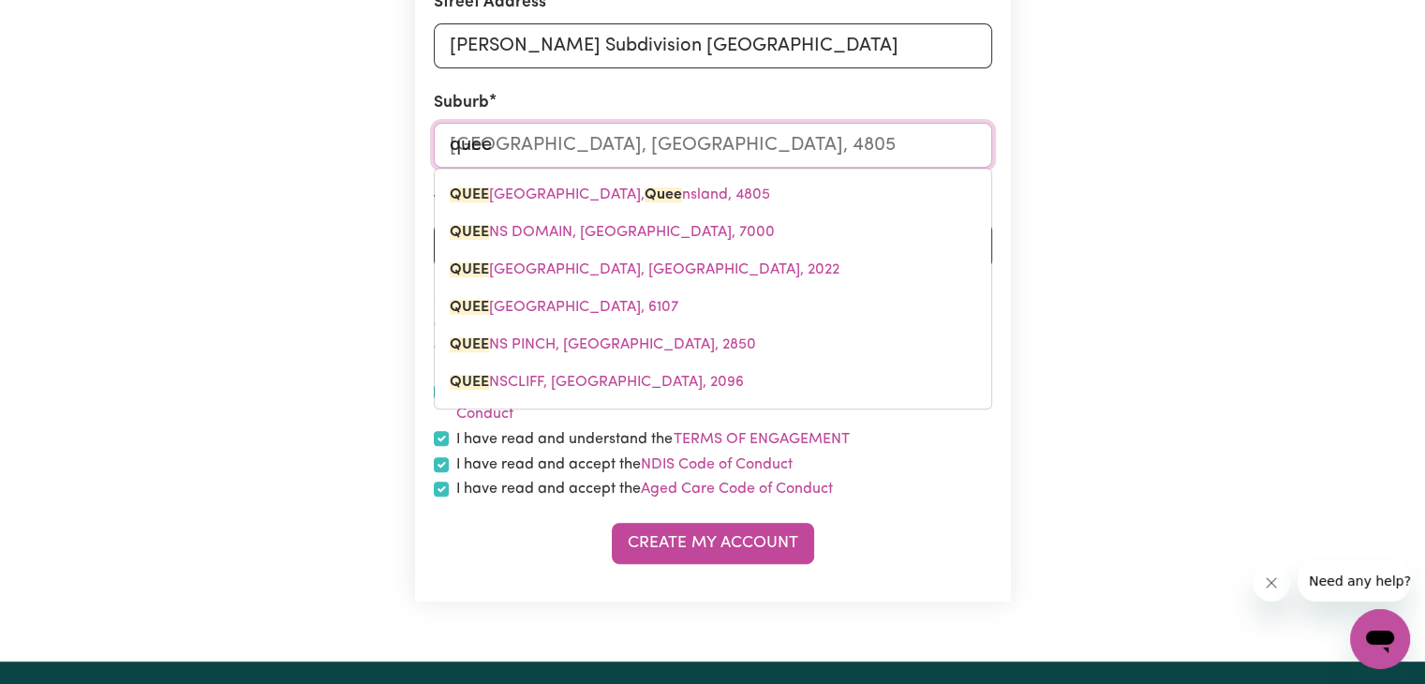
type input "queen"
type input "[GEOGRAPHIC_DATA], [GEOGRAPHIC_DATA], 4805"
type input "queens"
type input "[GEOGRAPHIC_DATA], [GEOGRAPHIC_DATA], 4805"
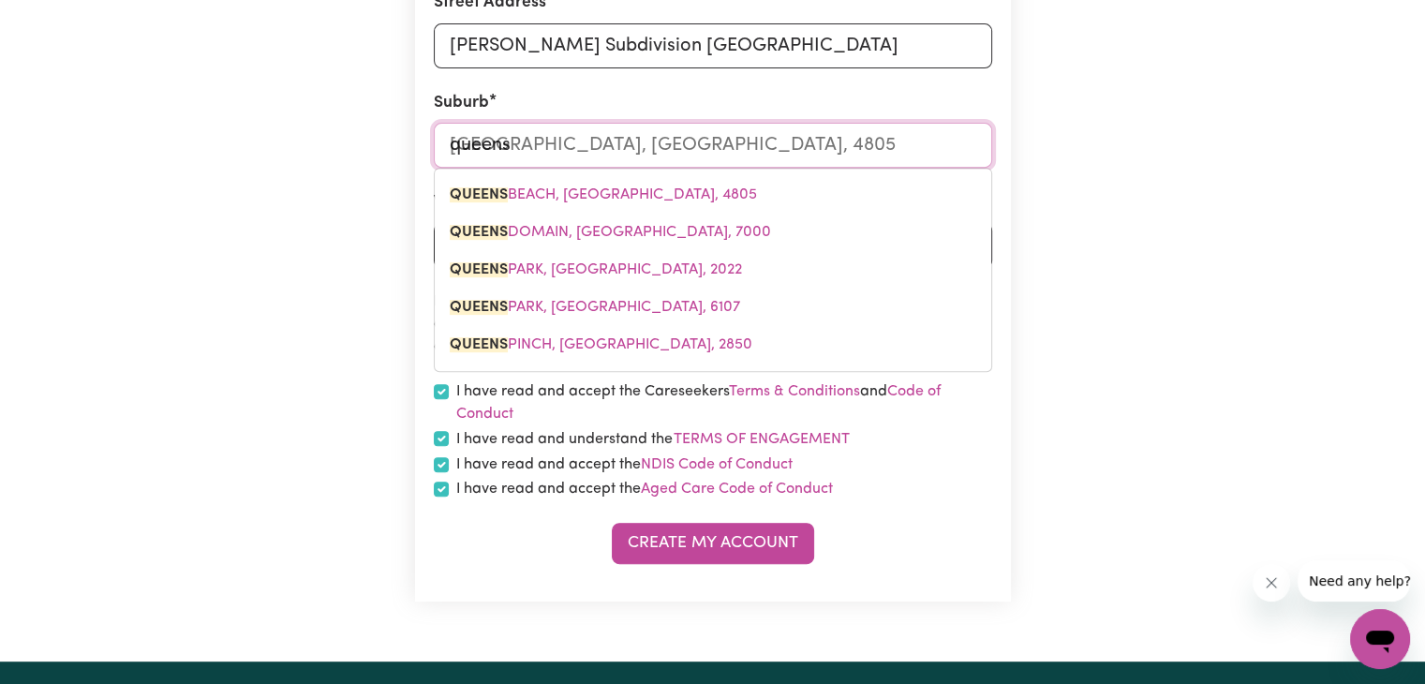
type input "queens l"
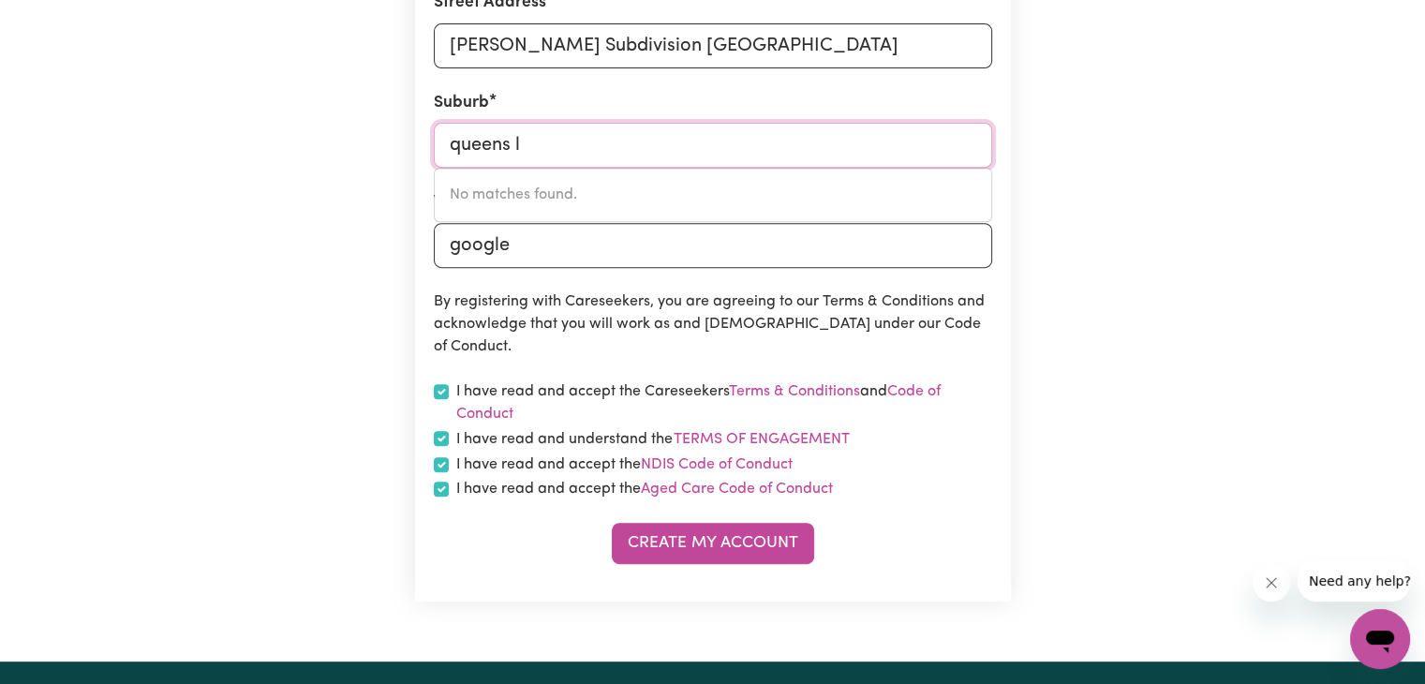
type input "queens"
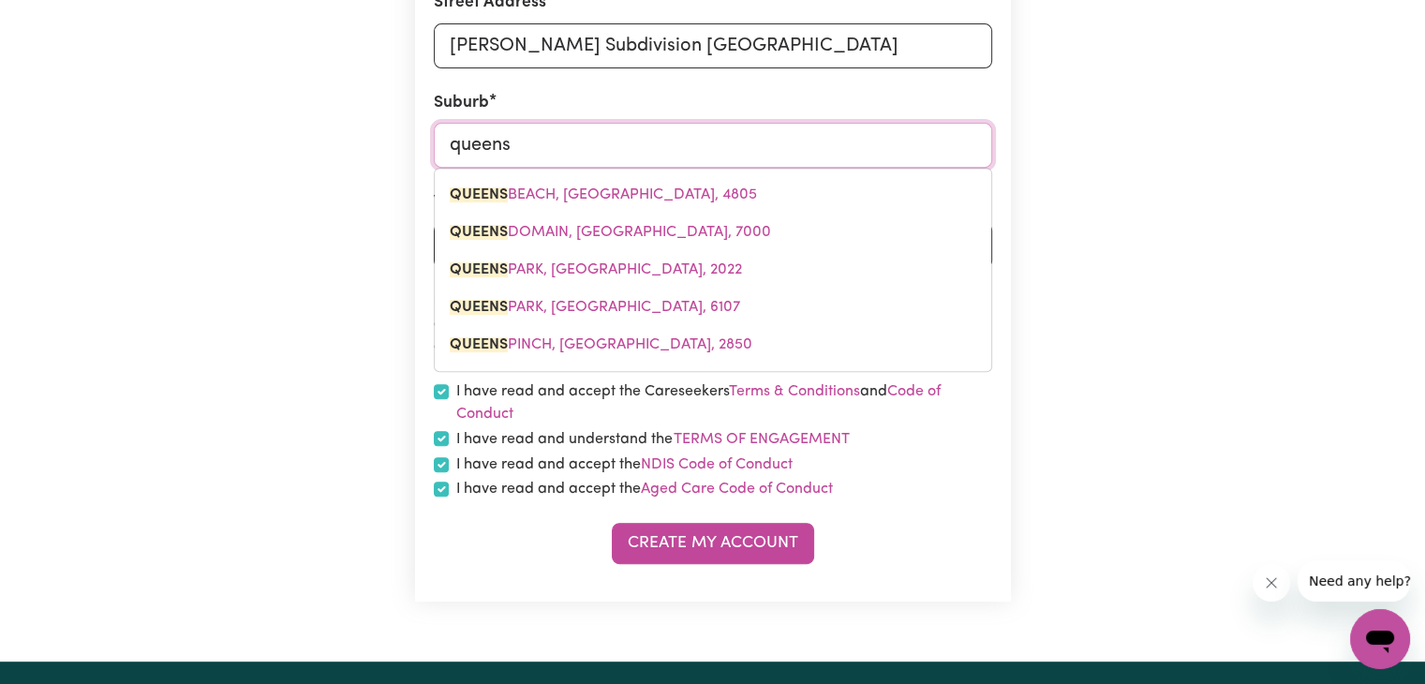
type input "[GEOGRAPHIC_DATA], [GEOGRAPHIC_DATA], 4805"
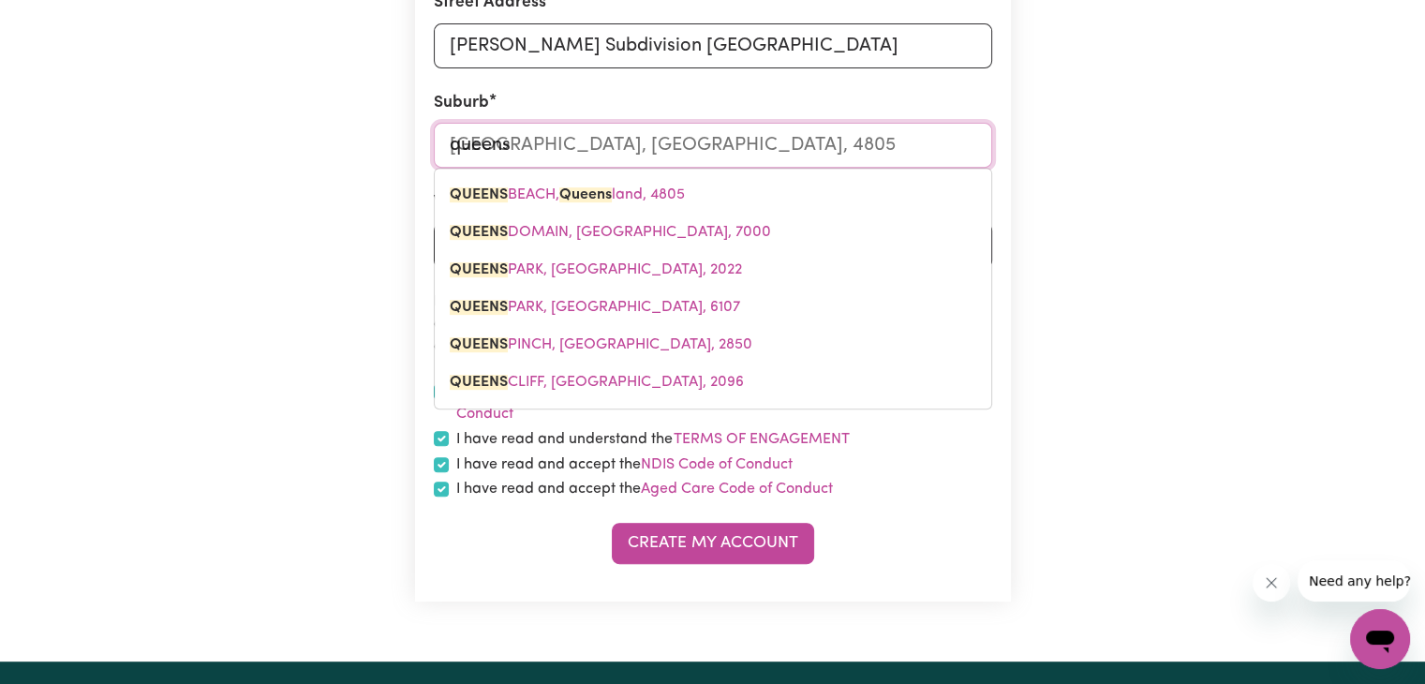
type input "queensl"
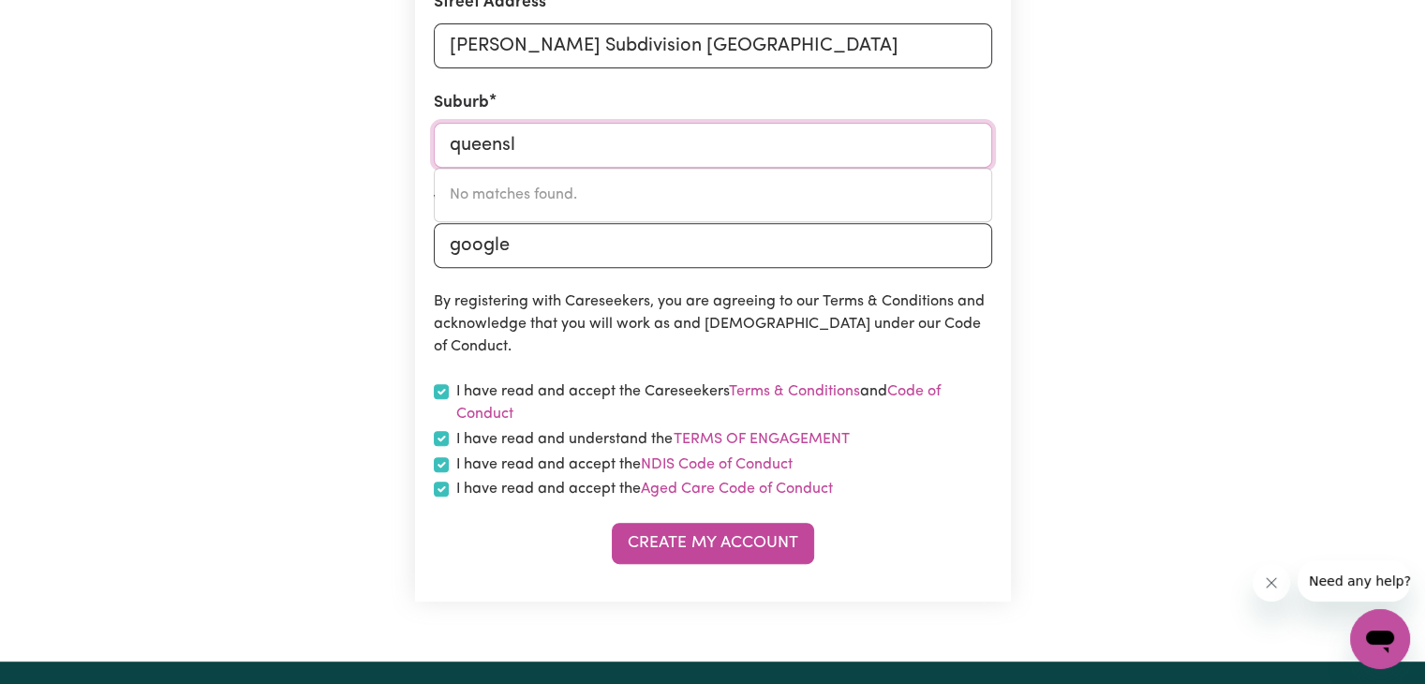
type input "queens"
type input "[GEOGRAPHIC_DATA], [GEOGRAPHIC_DATA], 4805"
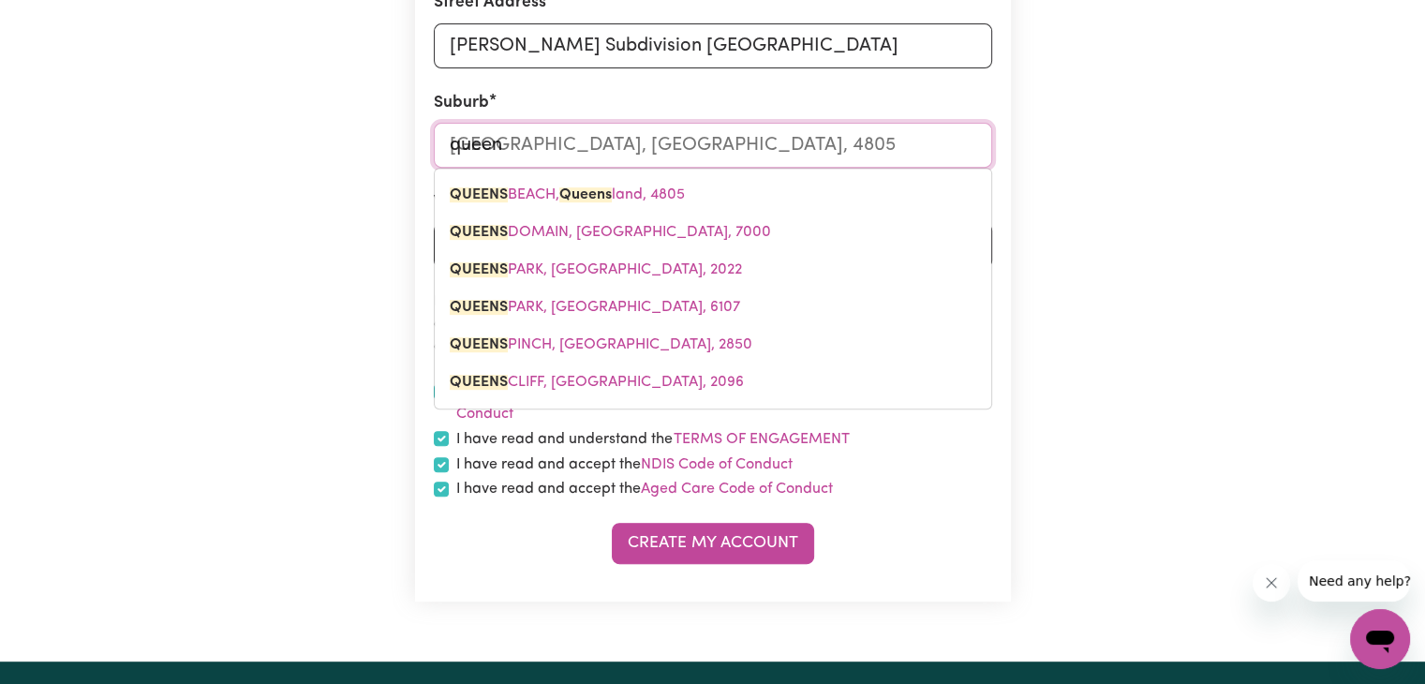
type input "quee"
type input "[GEOGRAPHIC_DATA], [GEOGRAPHIC_DATA], 4805"
type input "que"
type input "[GEOGRAPHIC_DATA], [GEOGRAPHIC_DATA], 4805"
type input "qu"
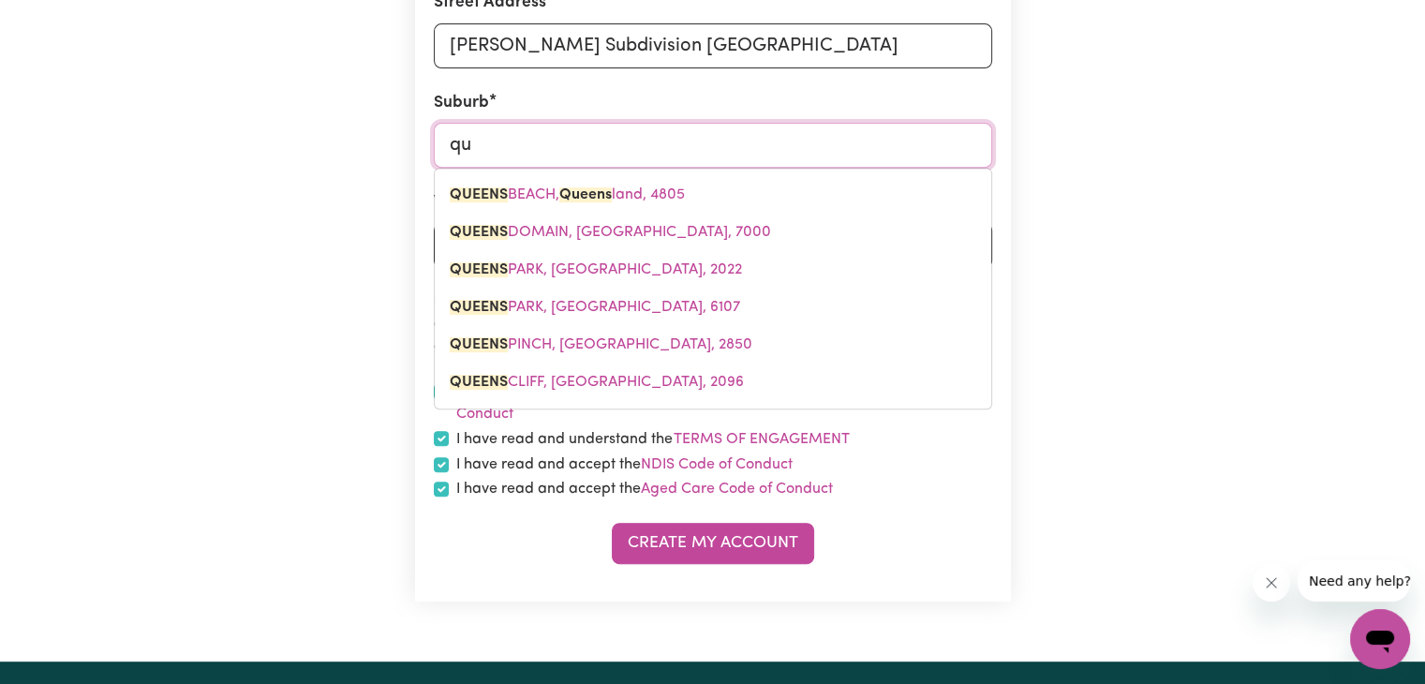
type input "q"
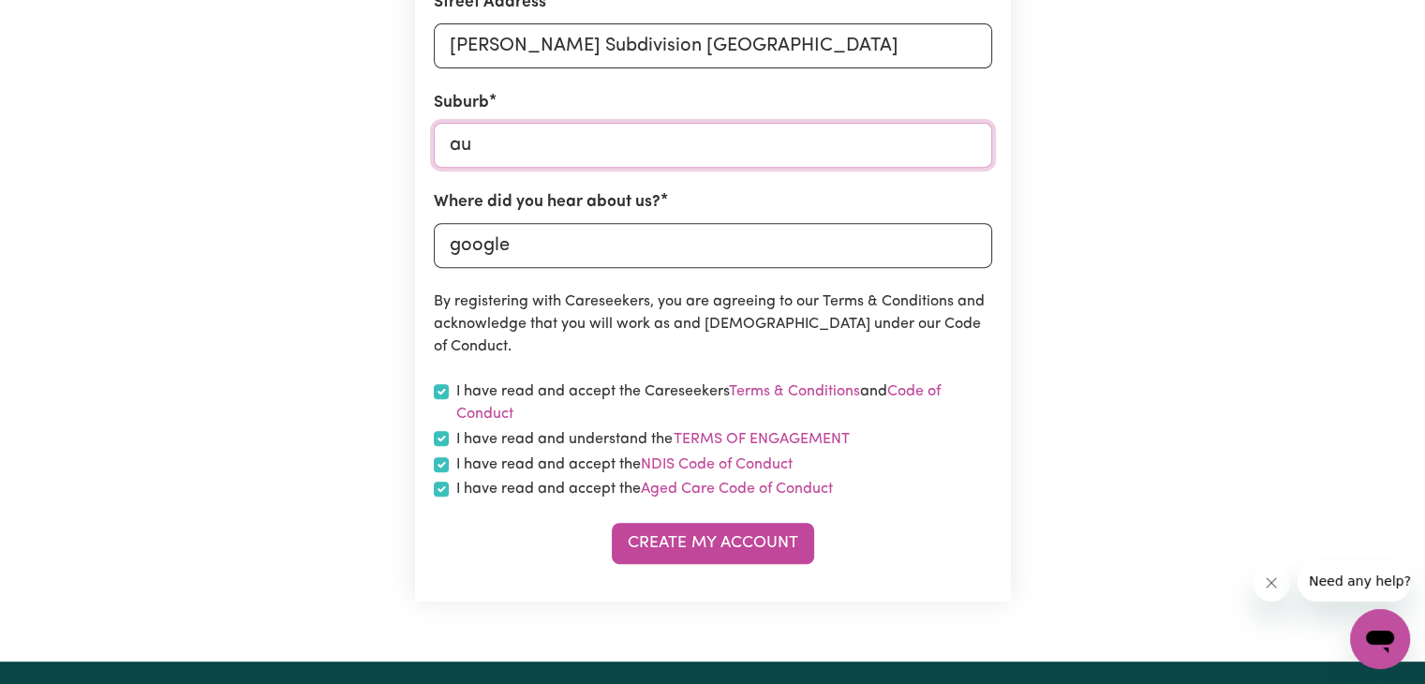
type input "aus"
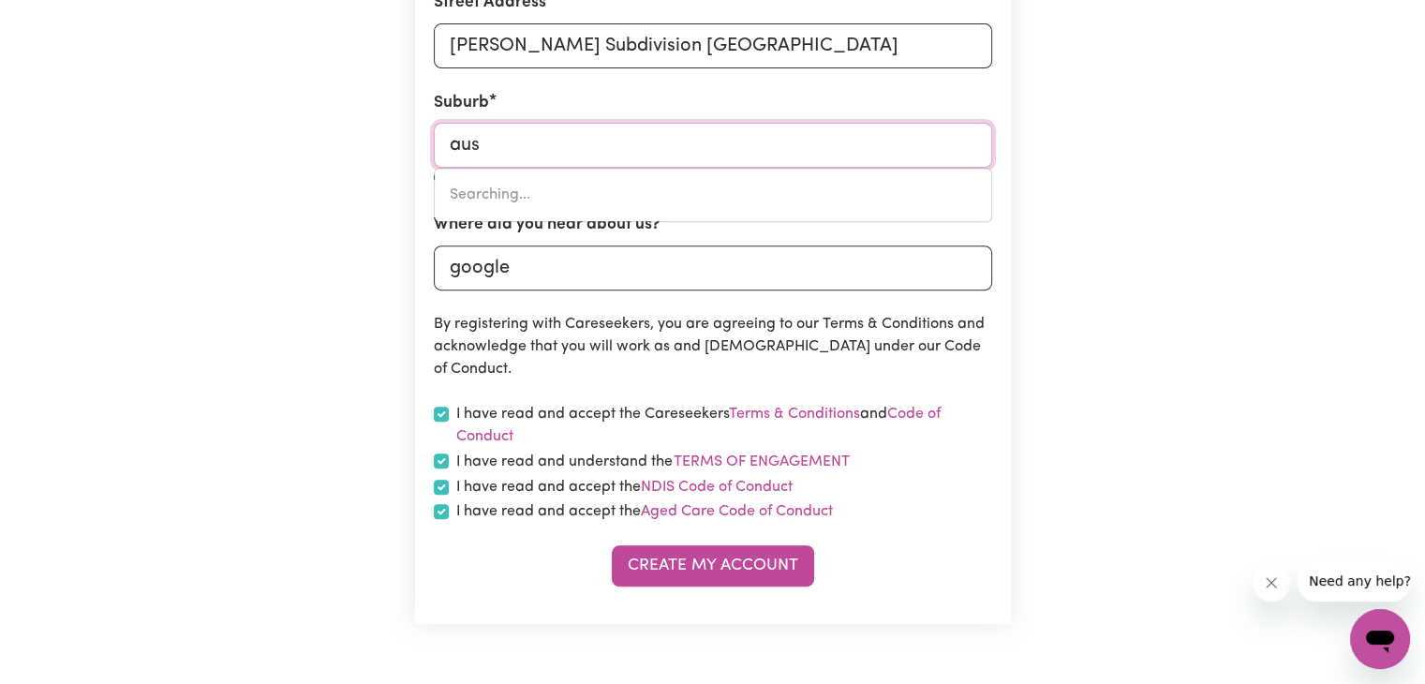
type input "ausTINMER, [GEOGRAPHIC_DATA], 2515"
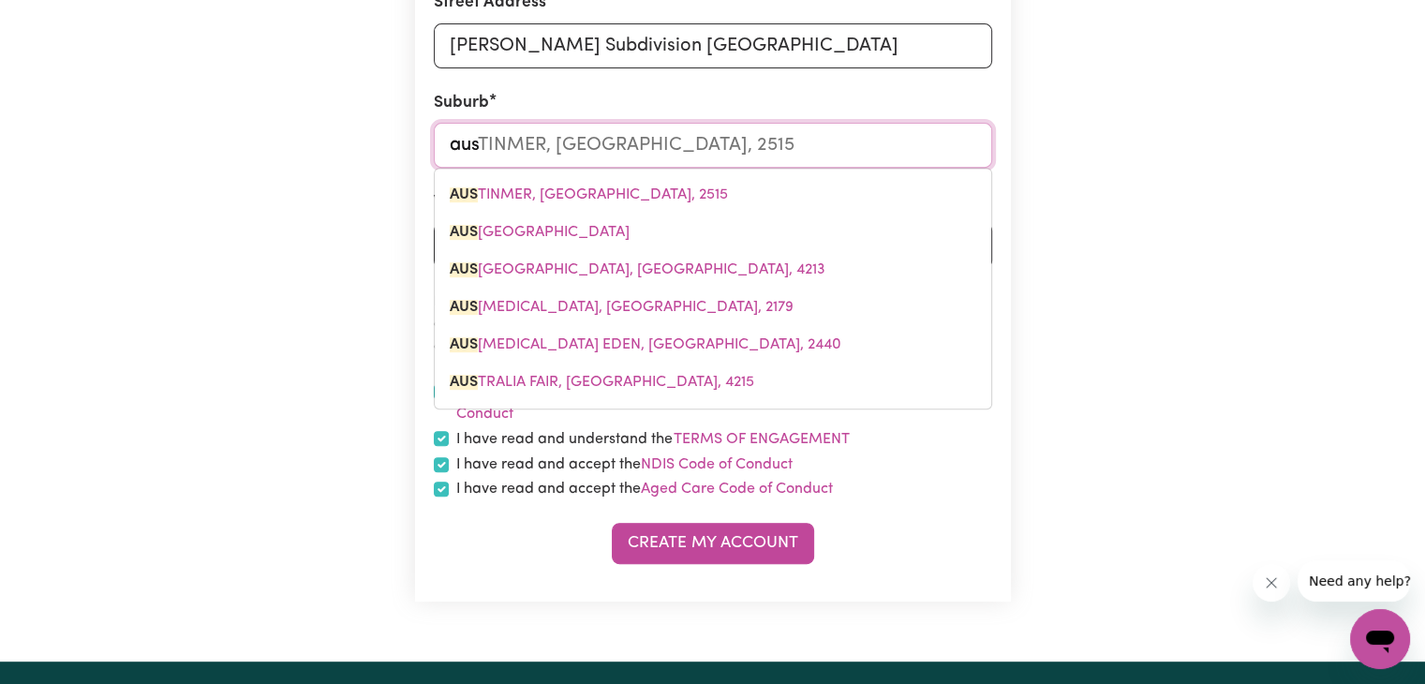
type input "AUSTINMER, [GEOGRAPHIC_DATA], 2515"
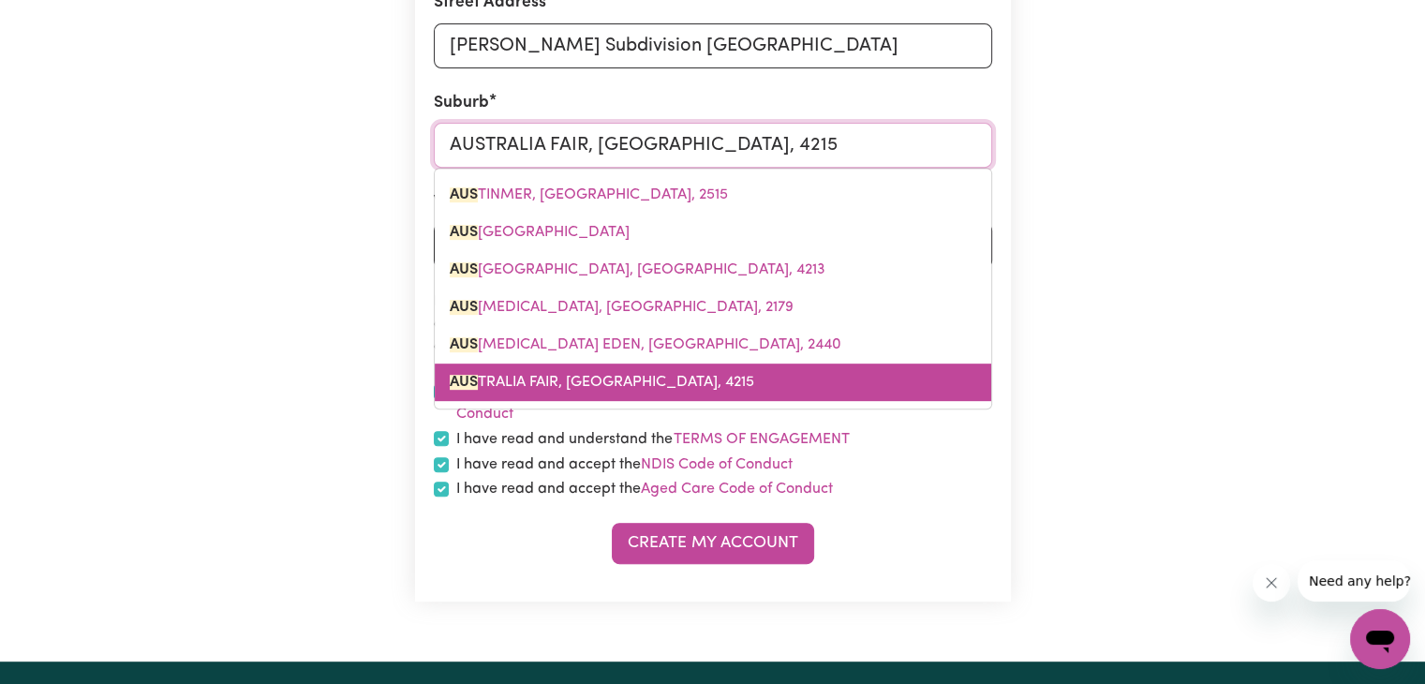
type input "aus"
type input "ausTINMER, [GEOGRAPHIC_DATA], 2515"
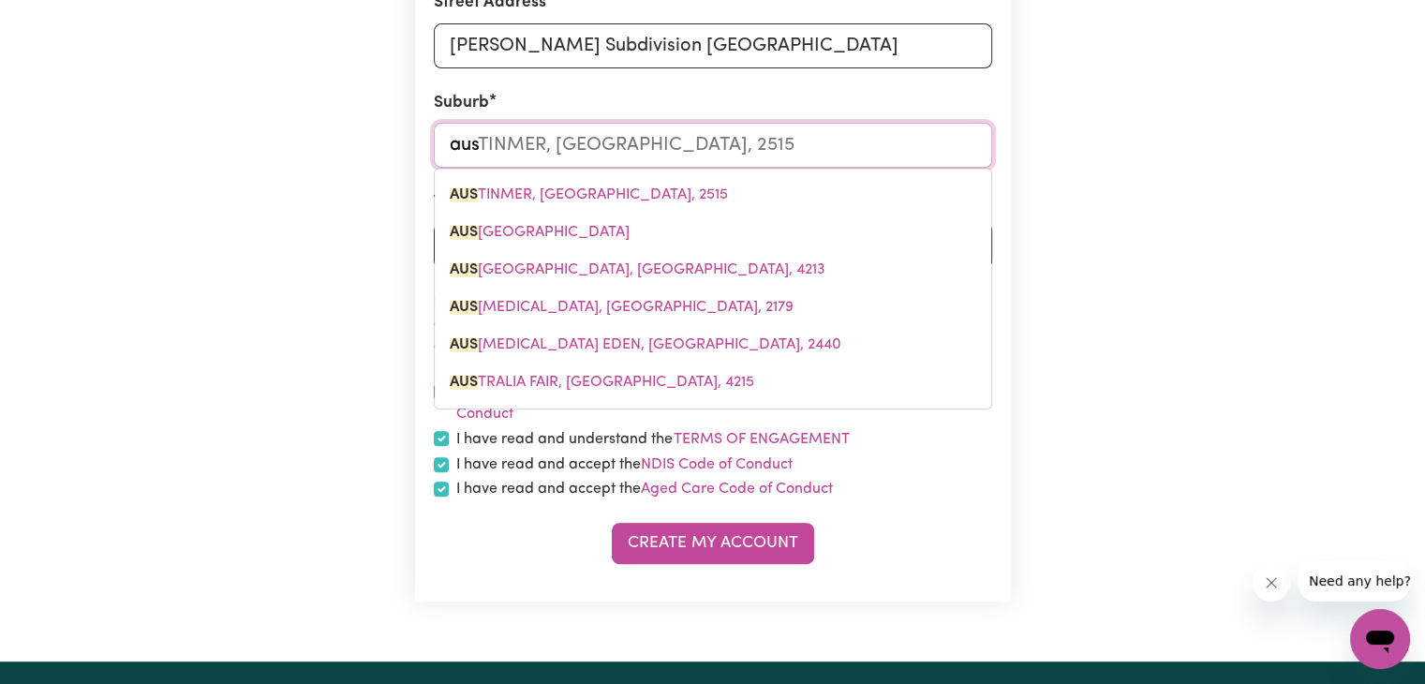
type input "AUSTRALIA FAIR, [GEOGRAPHIC_DATA], 4215"
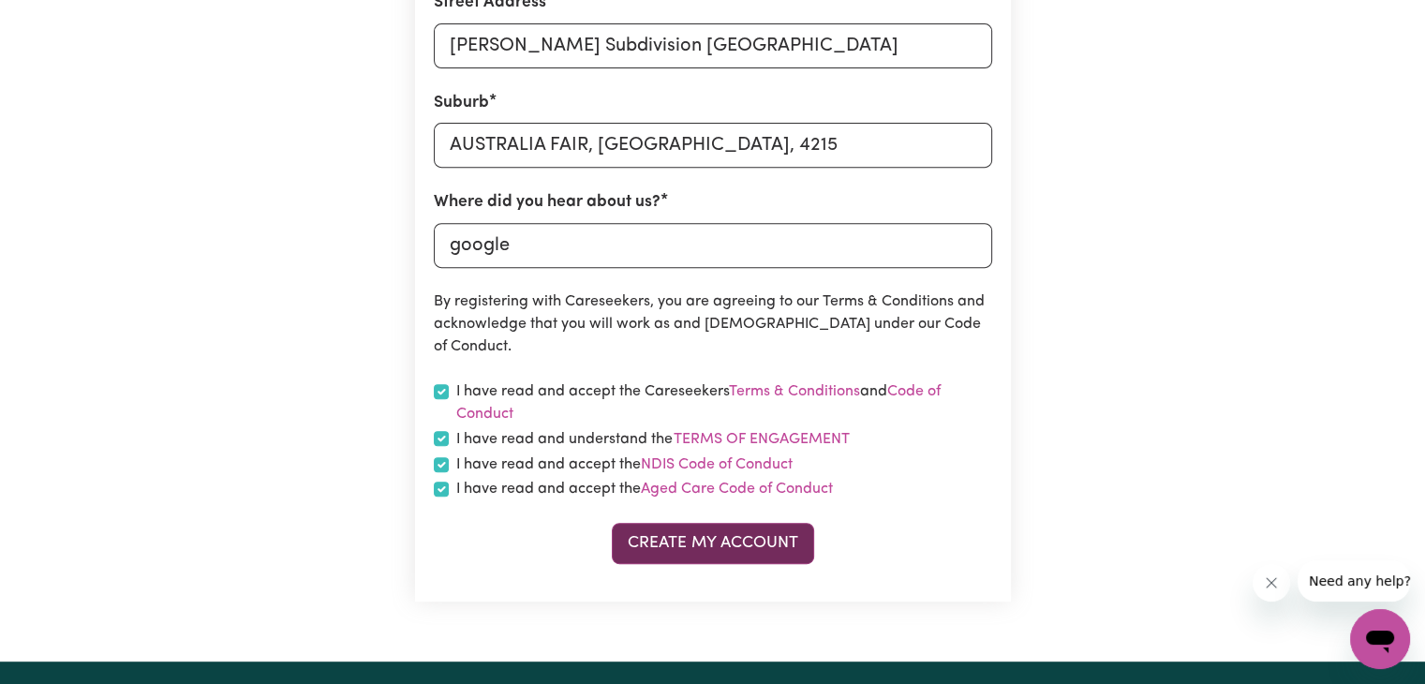
click at [718, 556] on button "Create My Account" at bounding box center [713, 543] width 202 height 41
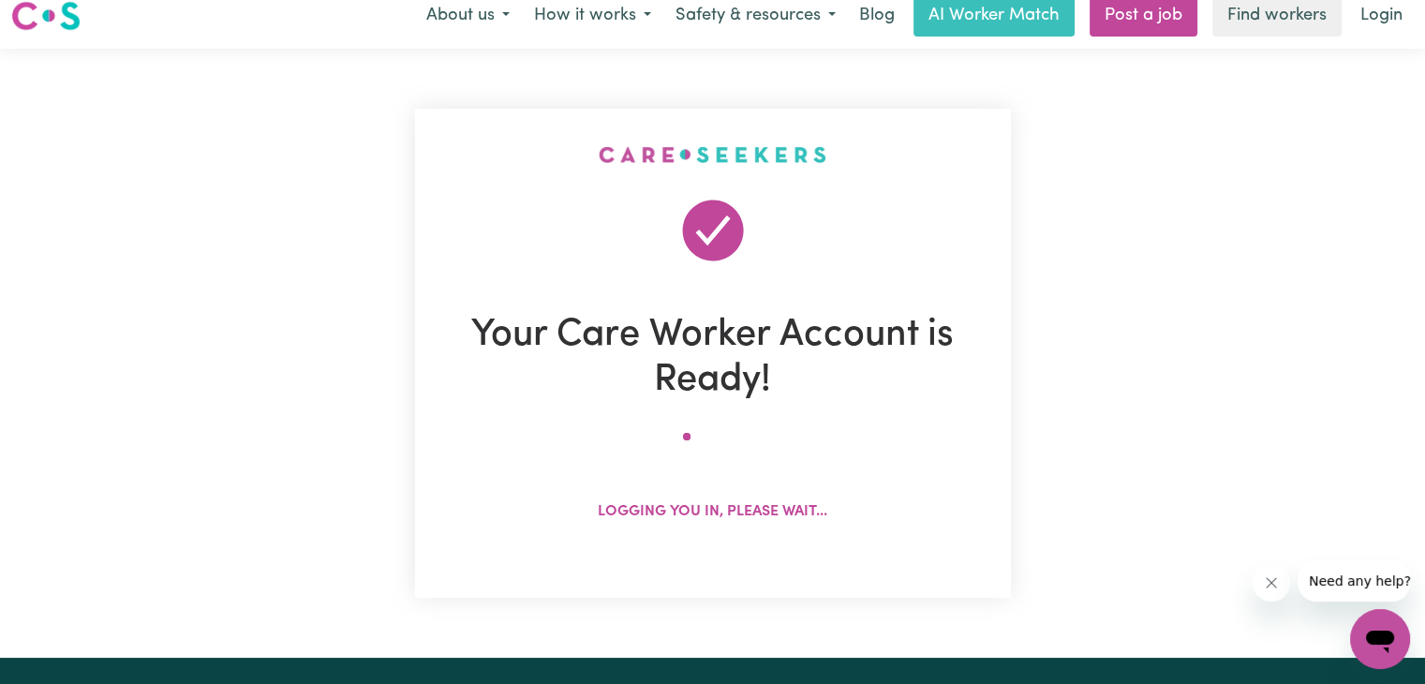
scroll to position [0, 0]
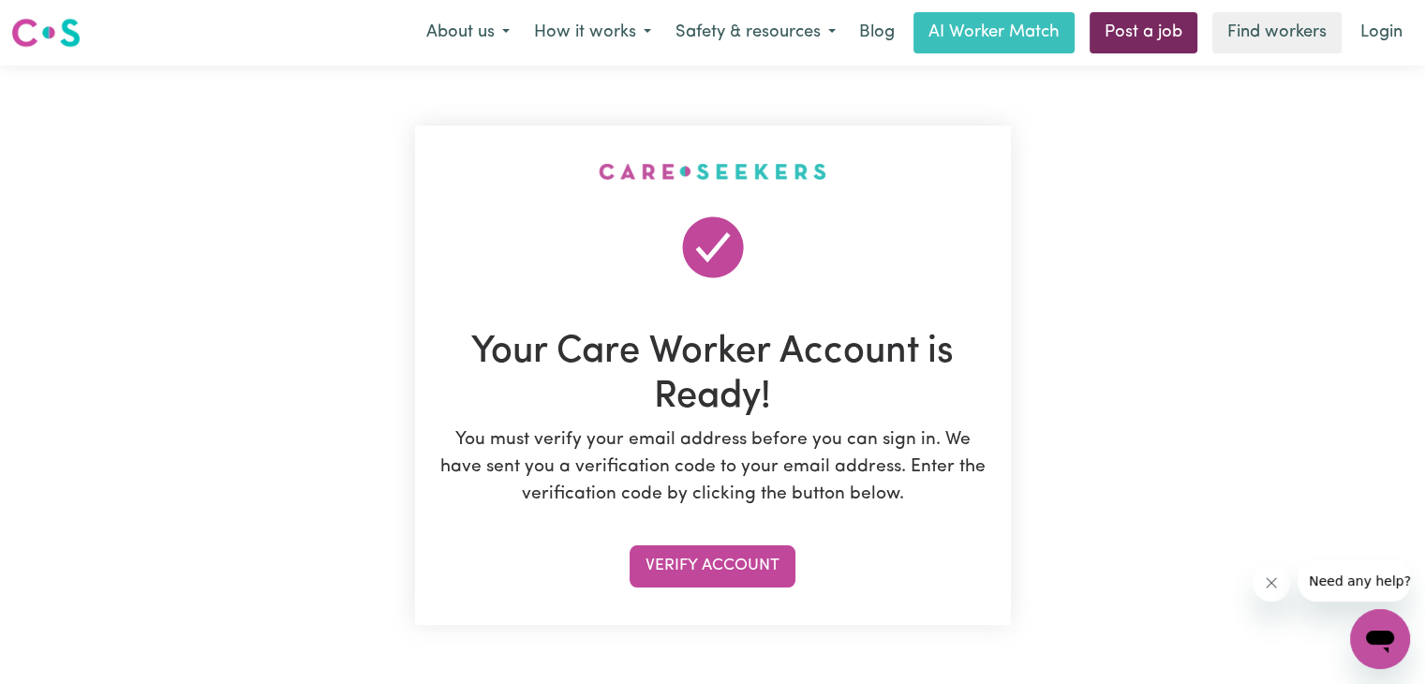
click at [1150, 35] on link "Post a job" at bounding box center [1143, 32] width 108 height 41
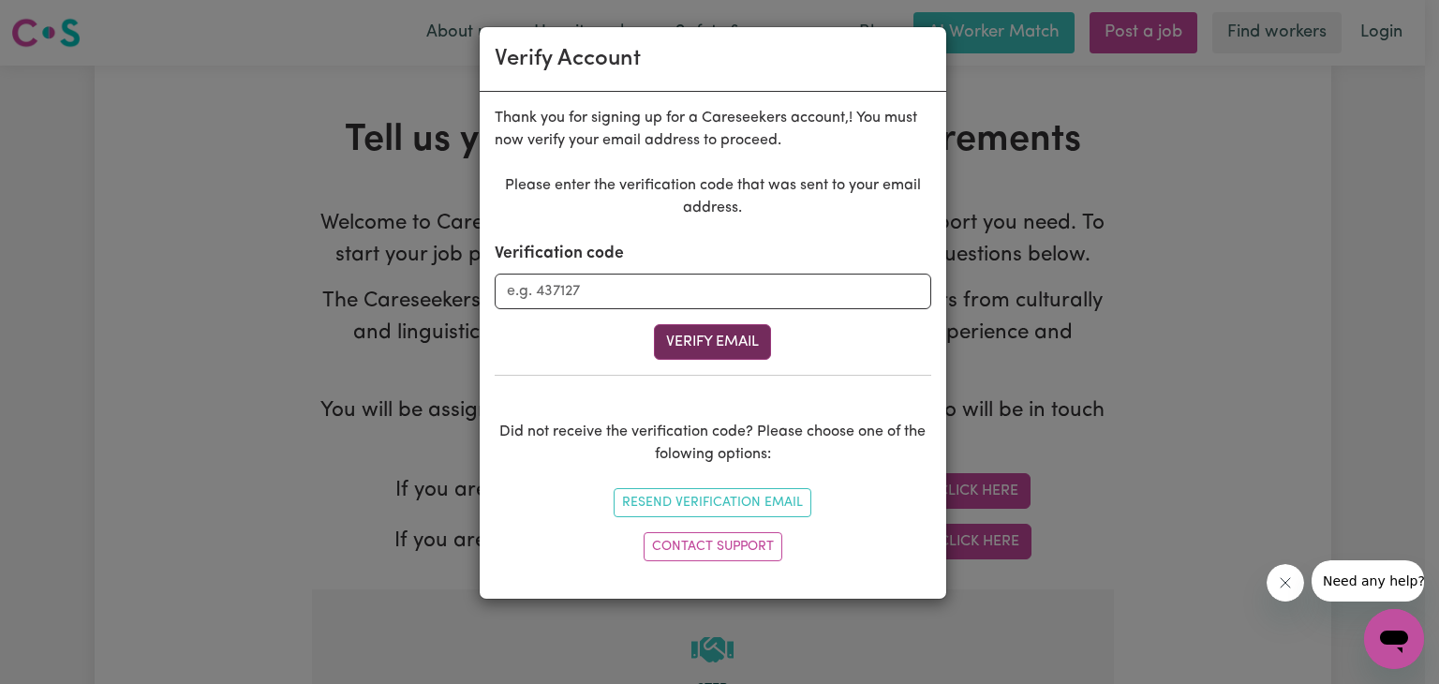
click at [686, 338] on button "Verify Email" at bounding box center [712, 342] width 117 height 36
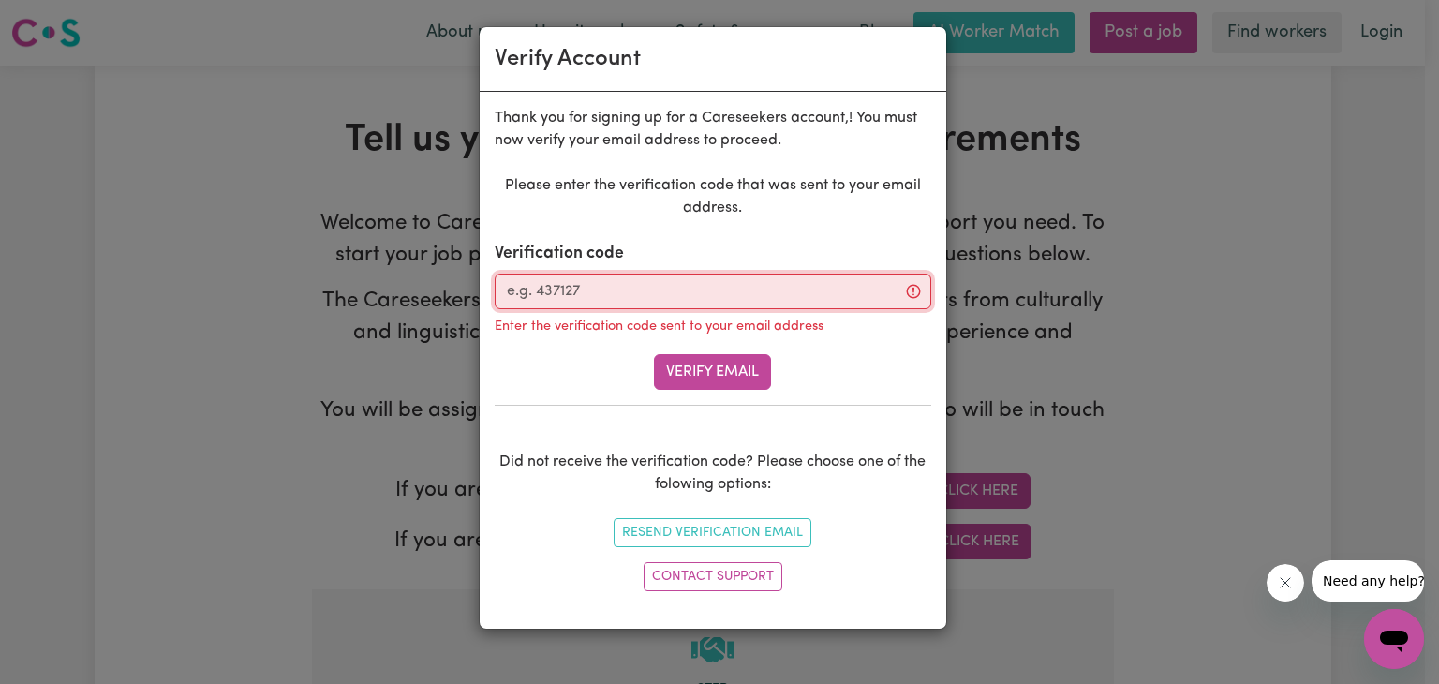
click at [659, 288] on input "Verification code" at bounding box center [713, 291] width 436 height 36
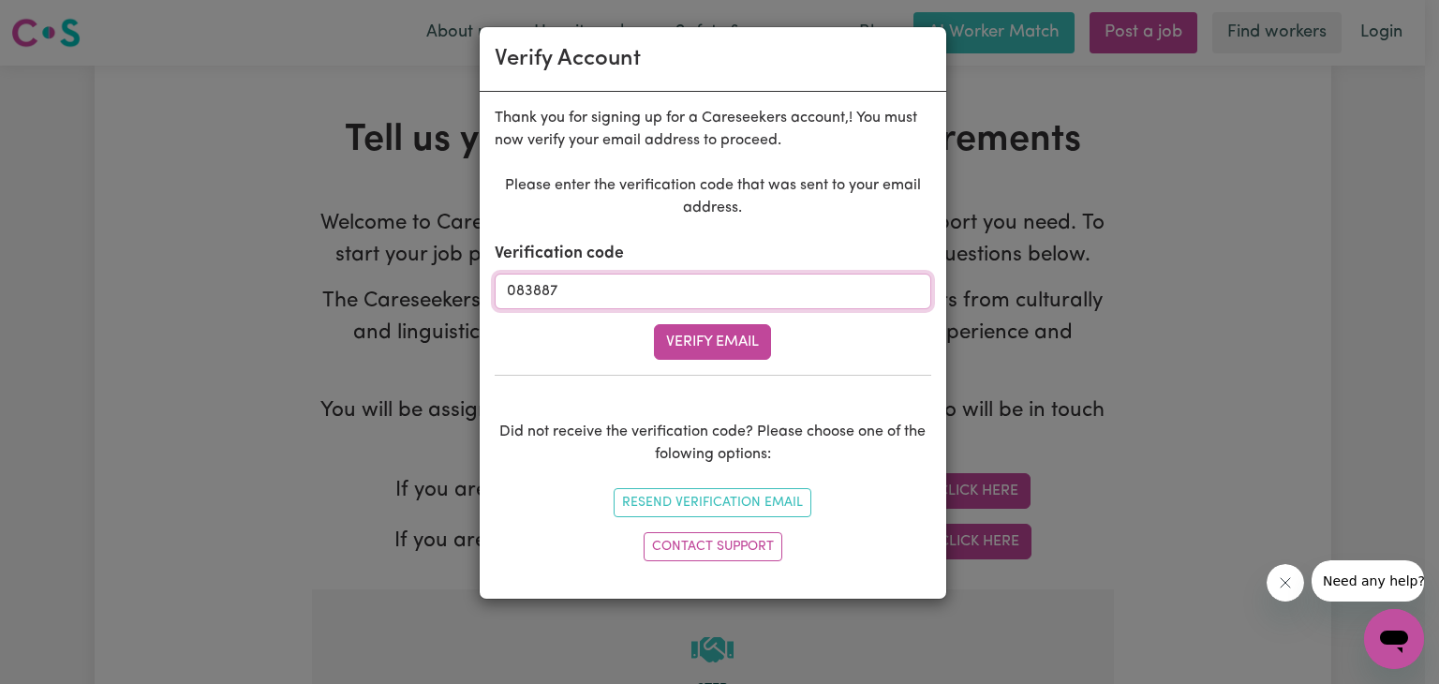
type input "083887"
click at [746, 361] on div "Please enter the verification code that was sent to your email address. Verific…" at bounding box center [713, 371] width 436 height 394
click at [729, 334] on button "Verify Email" at bounding box center [712, 342] width 117 height 36
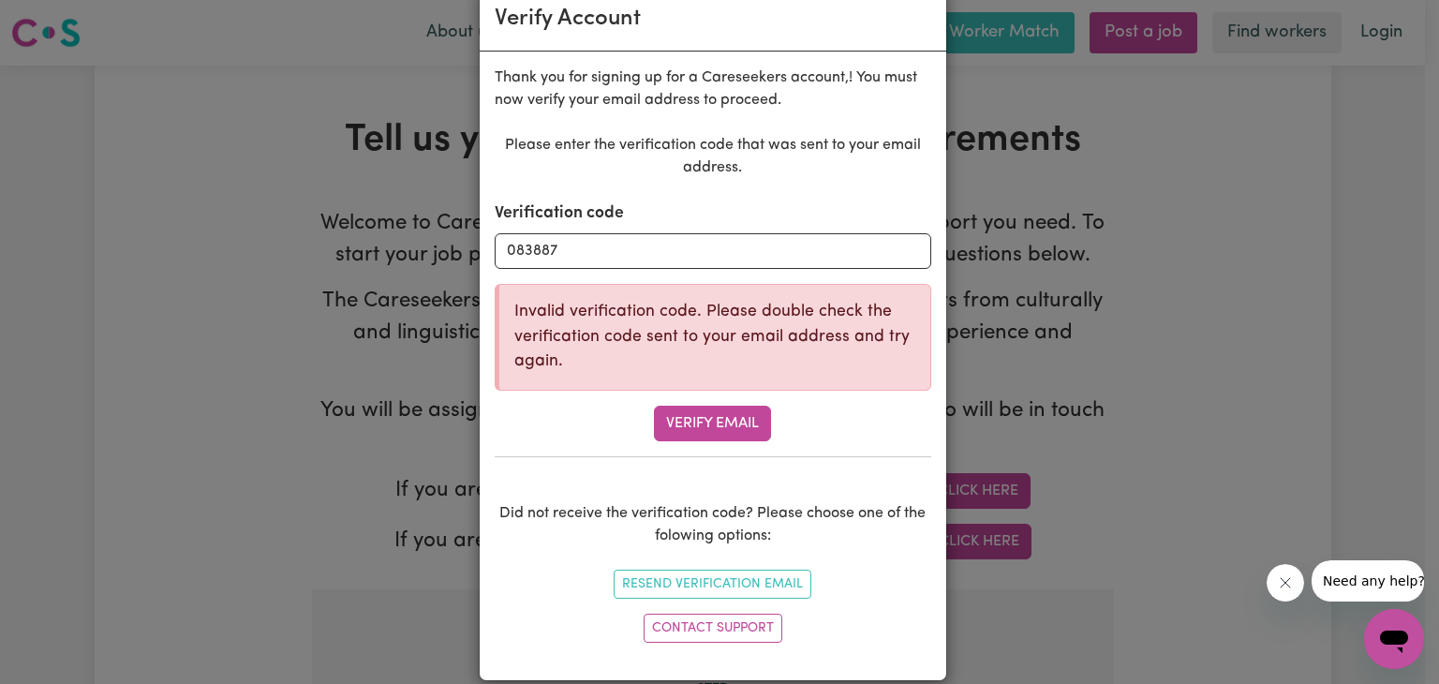
scroll to position [61, 0]
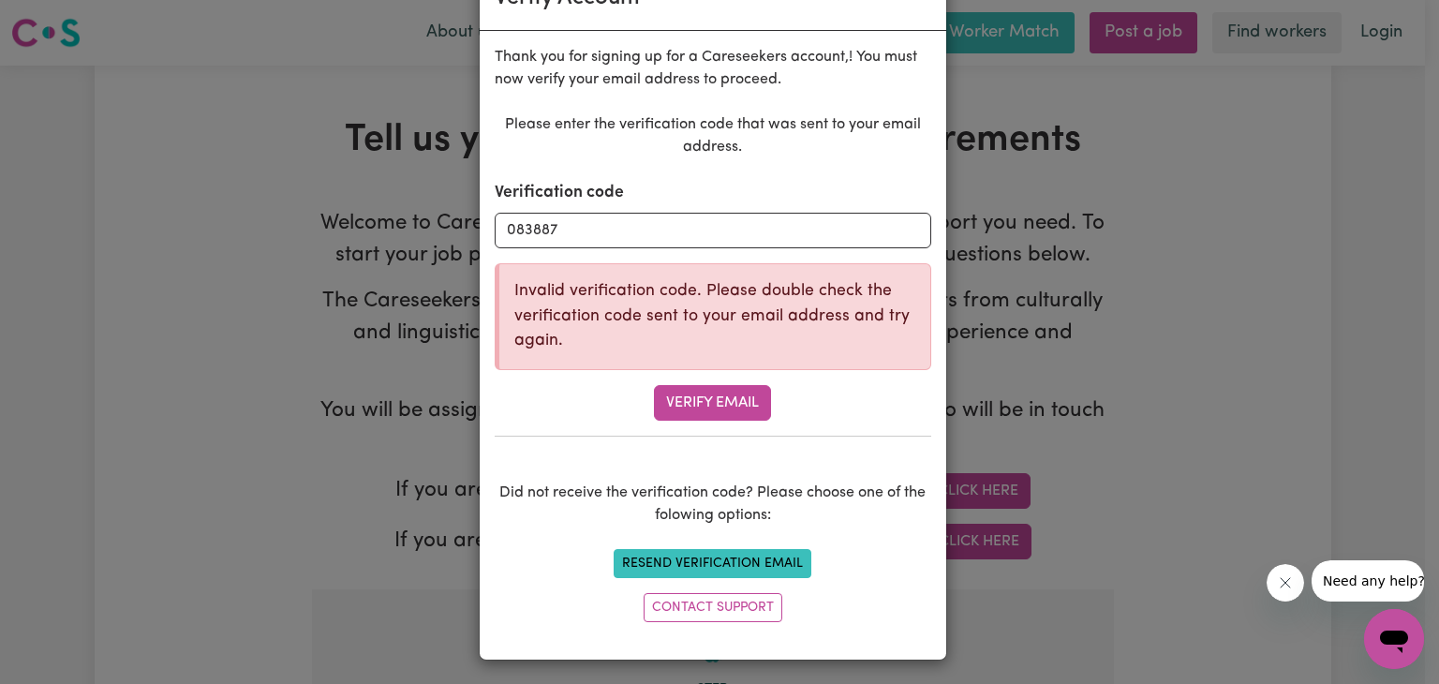
click at [749, 555] on button "Resend Verification Email" at bounding box center [712, 563] width 198 height 29
